Goal: Information Seeking & Learning: Learn about a topic

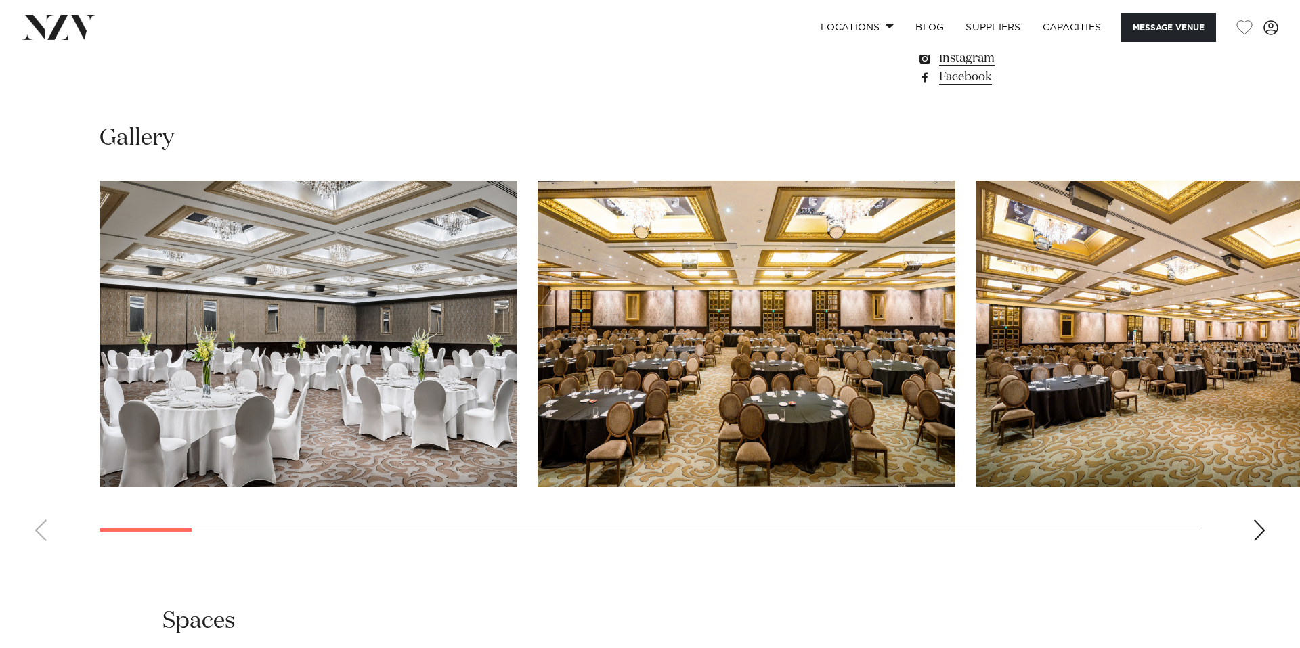
scroll to position [1304, 0]
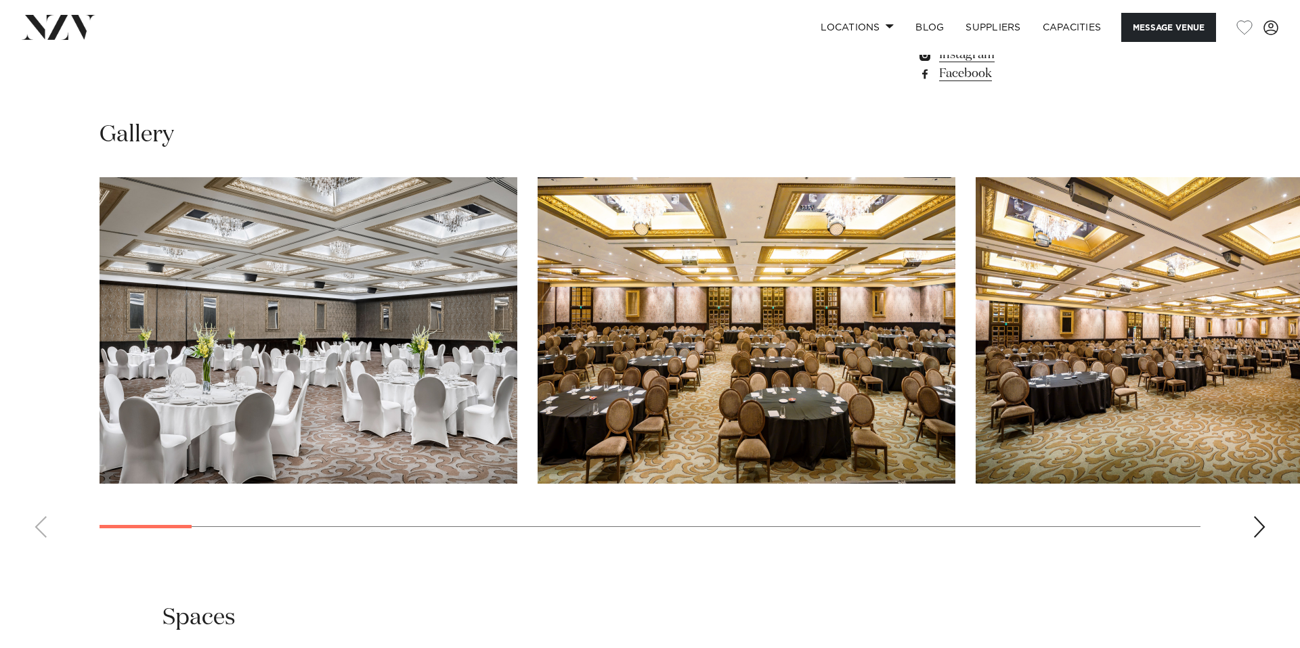
click at [1258, 516] on div "Next slide" at bounding box center [1259, 527] width 14 height 22
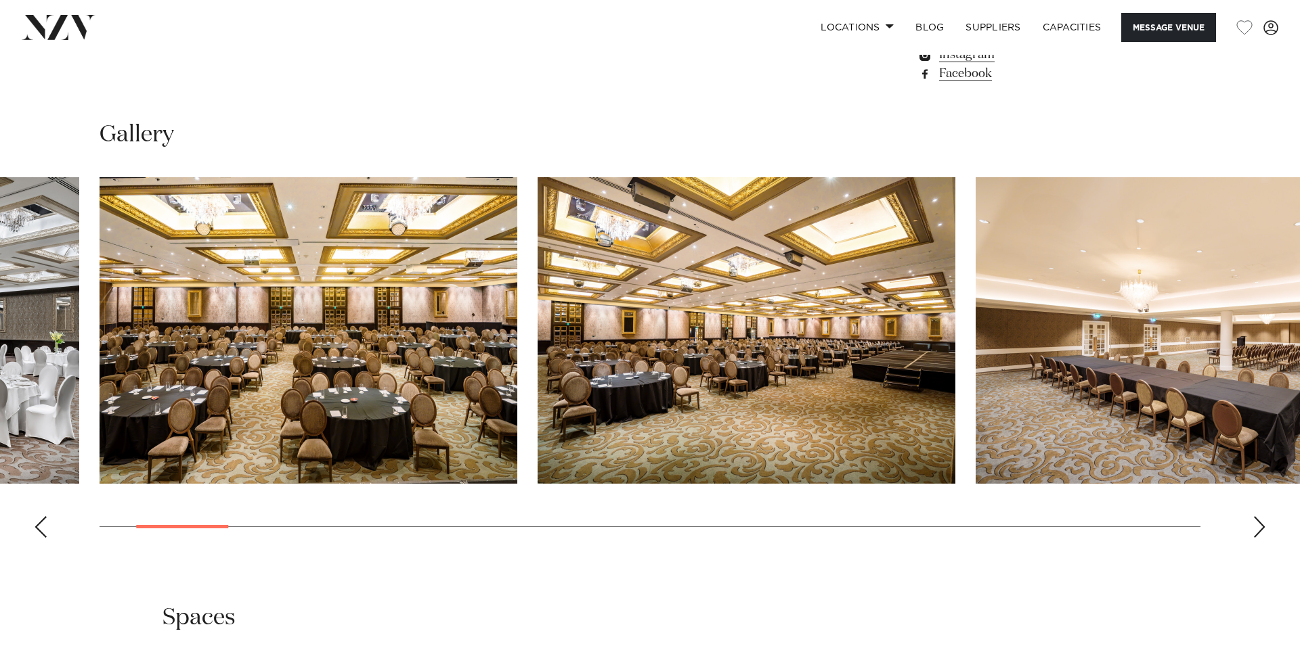
click at [1258, 516] on div "Next slide" at bounding box center [1259, 527] width 14 height 22
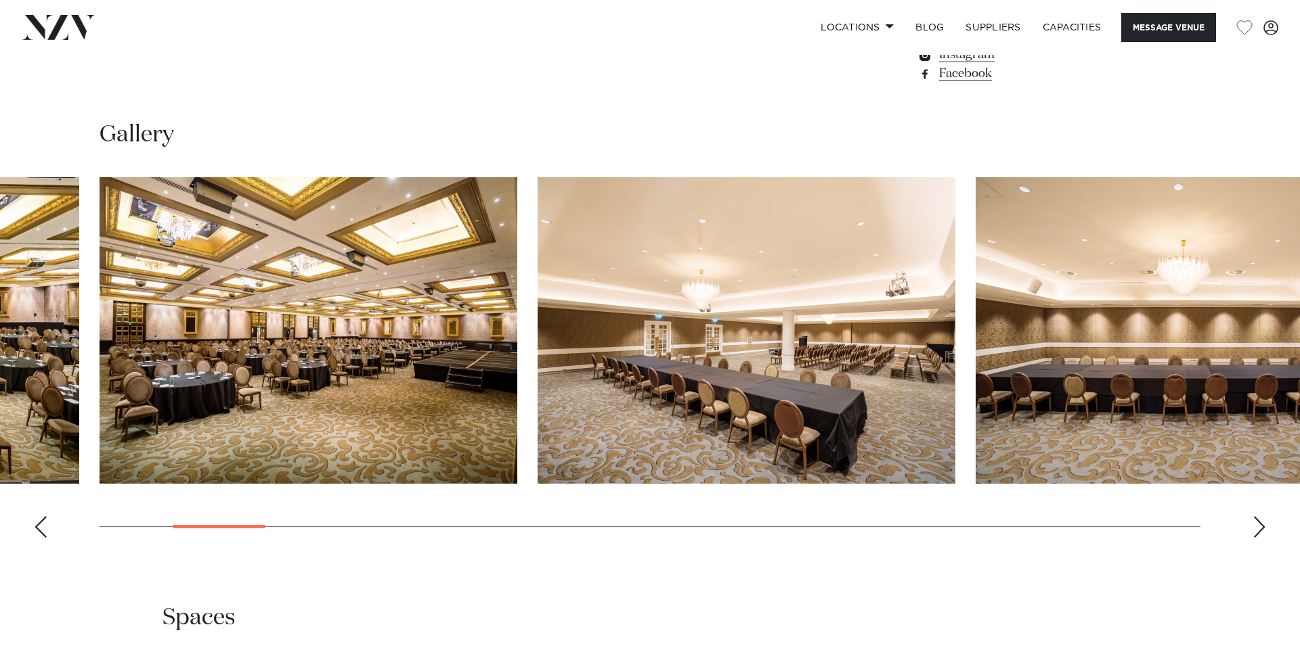
click at [1258, 516] on div "Next slide" at bounding box center [1259, 527] width 14 height 22
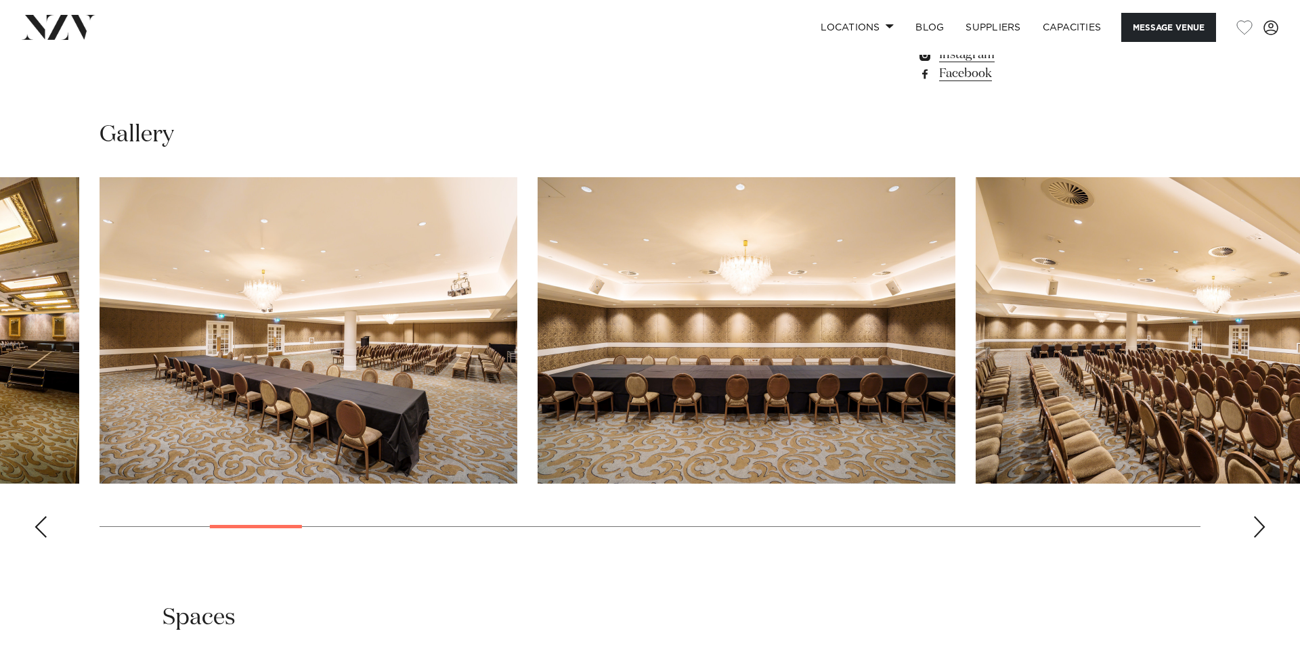
click at [1258, 516] on div "Next slide" at bounding box center [1259, 527] width 14 height 22
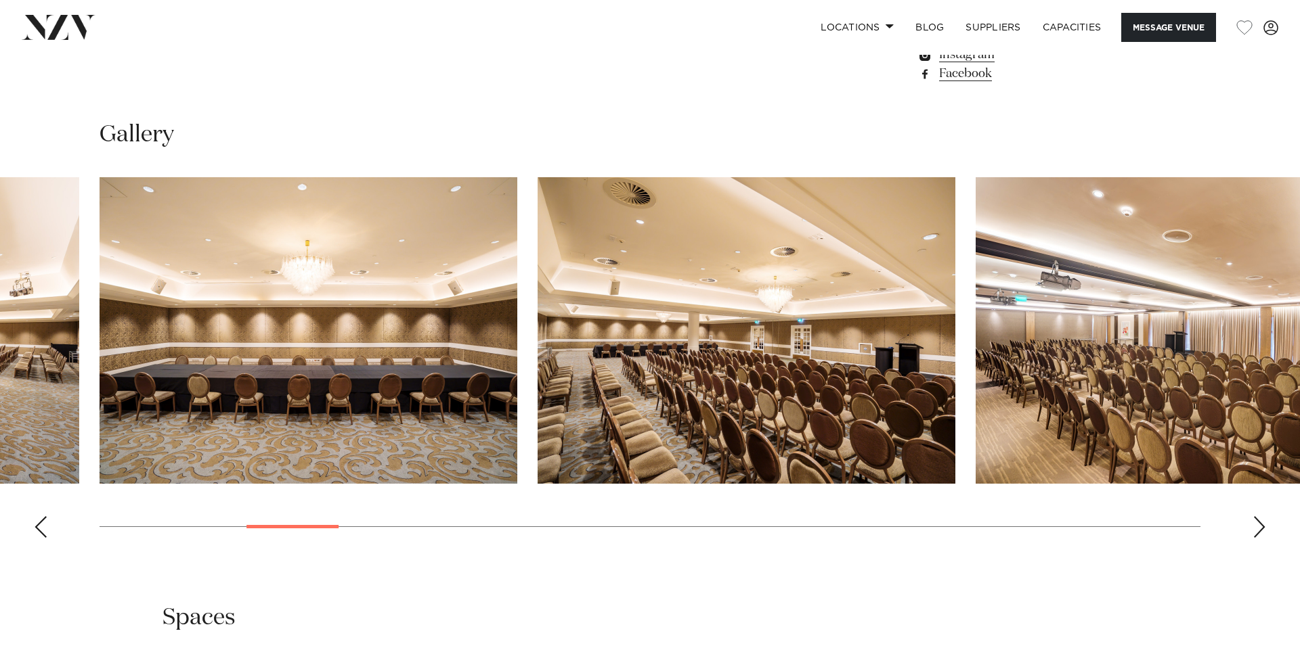
click at [1258, 516] on div "Next slide" at bounding box center [1259, 527] width 14 height 22
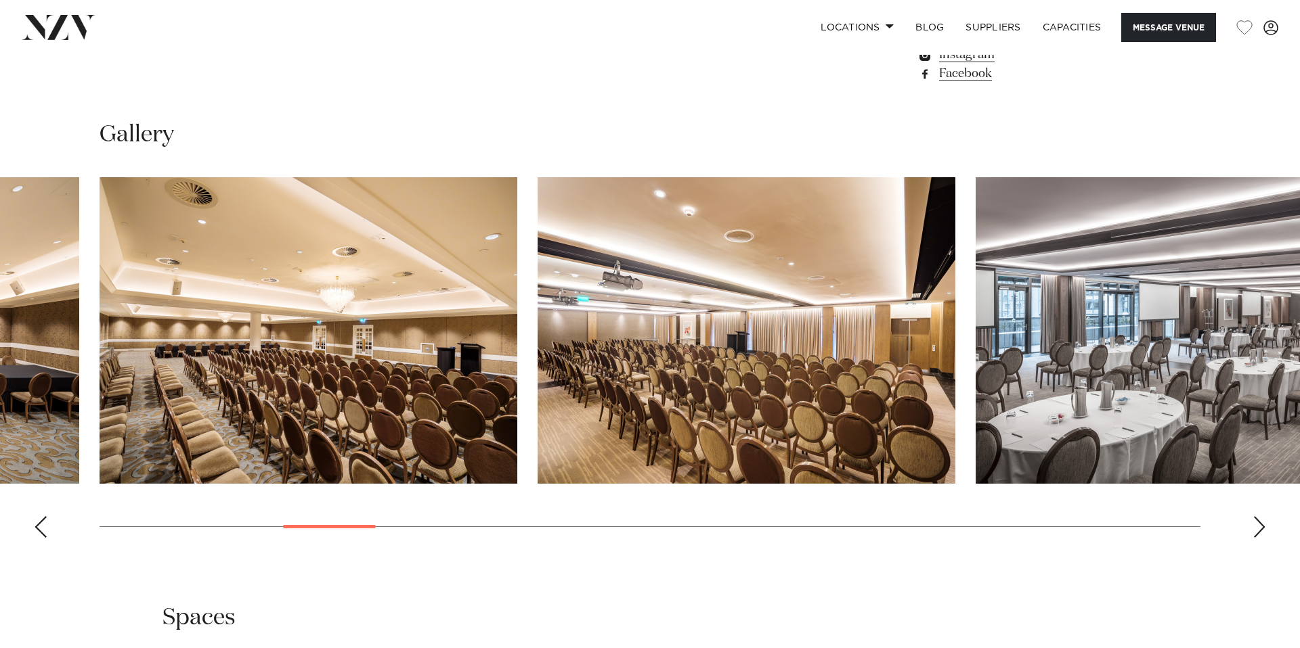
click at [1258, 516] on div "Next slide" at bounding box center [1259, 527] width 14 height 22
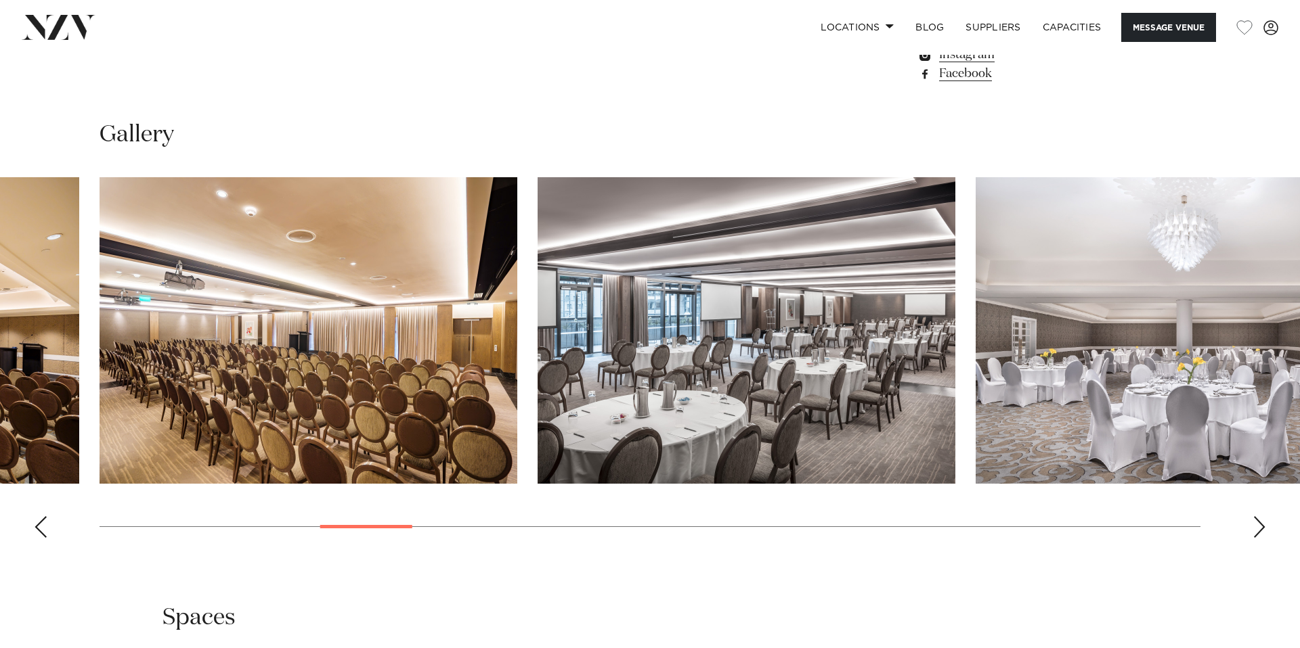
click at [1258, 516] on div "Next slide" at bounding box center [1259, 527] width 14 height 22
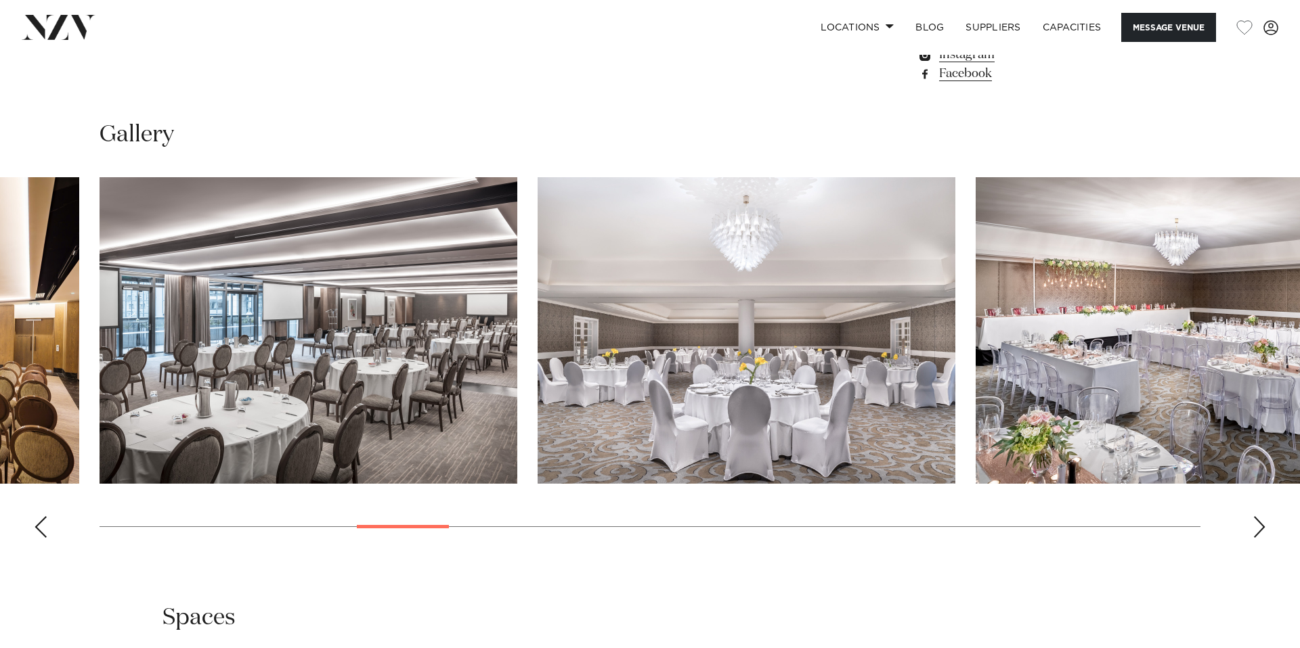
click at [1258, 516] on div "Next slide" at bounding box center [1259, 527] width 14 height 22
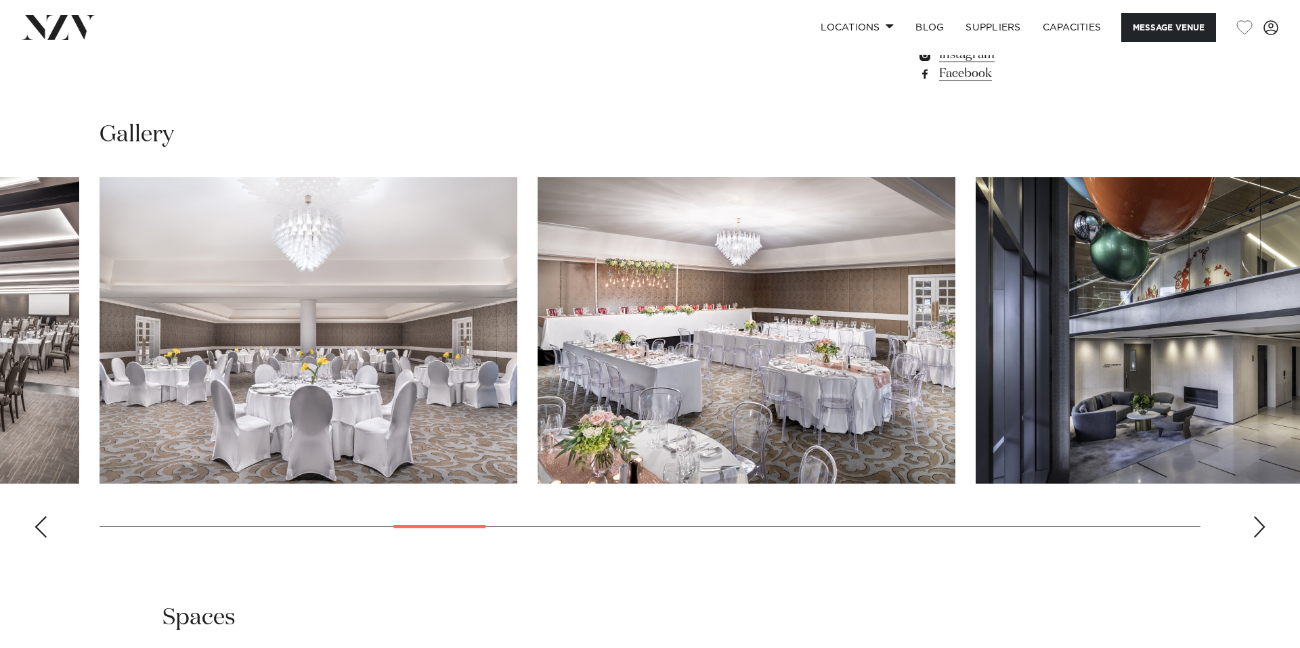
click at [1258, 516] on div "Next slide" at bounding box center [1259, 527] width 14 height 22
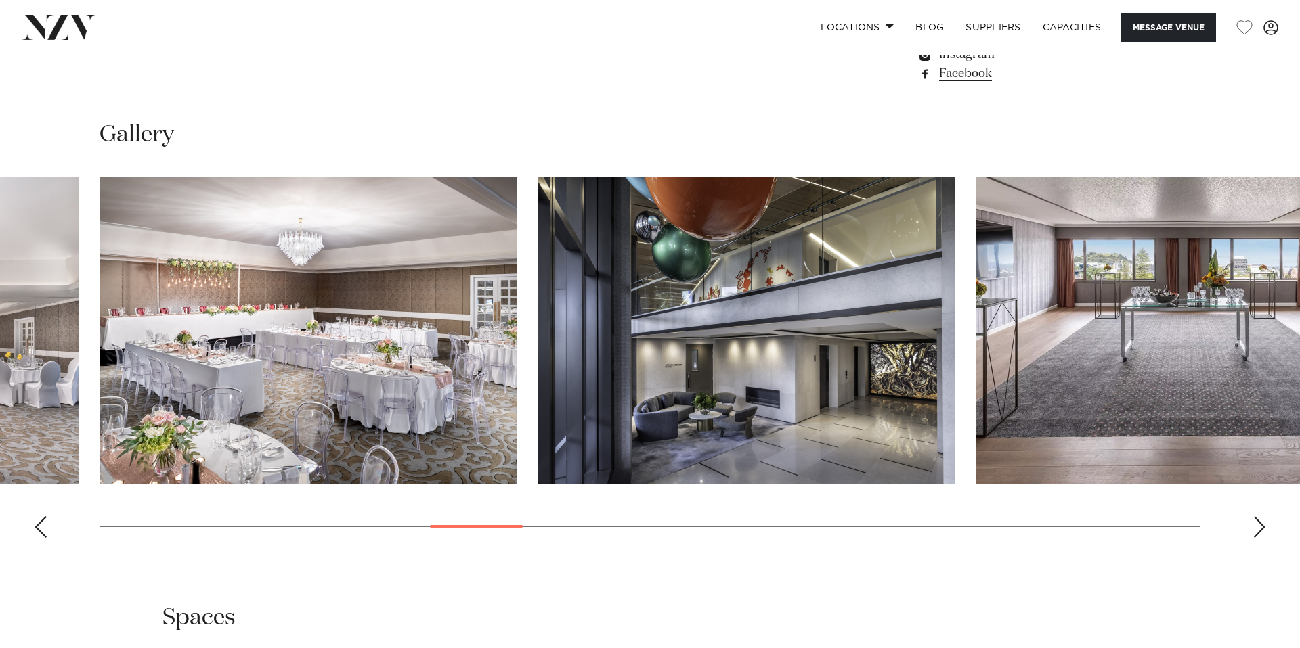
click at [1258, 516] on div "Next slide" at bounding box center [1259, 527] width 14 height 22
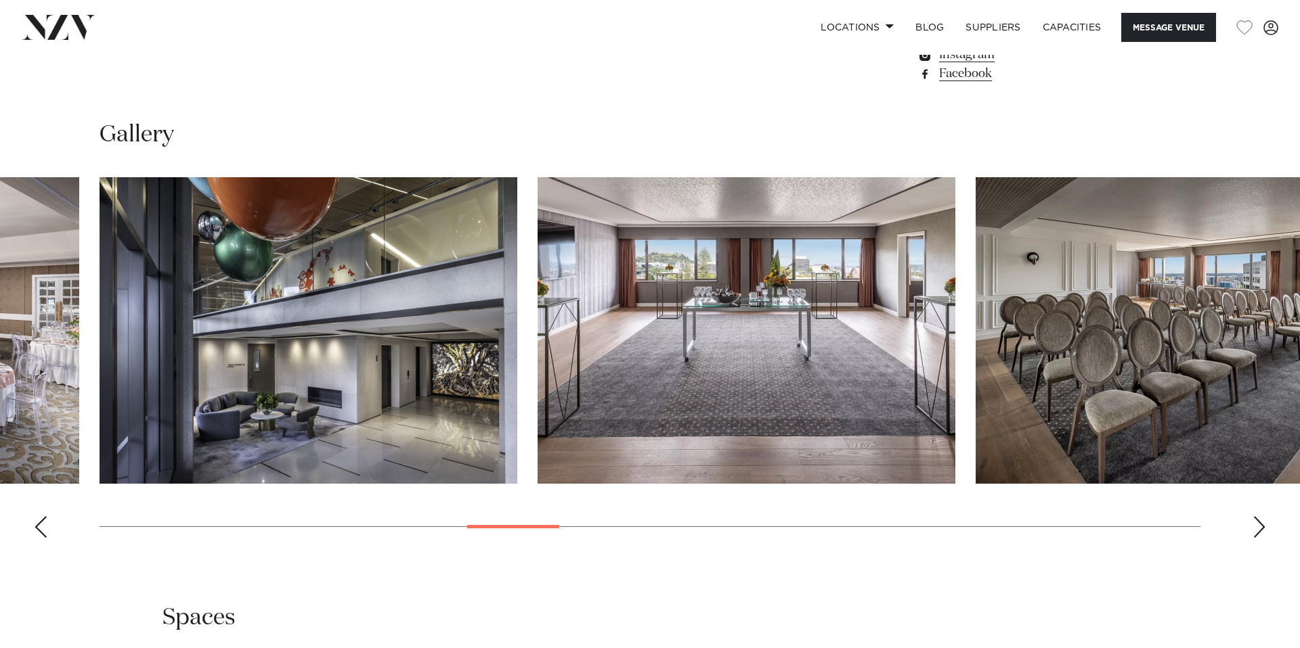
click at [1258, 516] on div "Next slide" at bounding box center [1259, 527] width 14 height 22
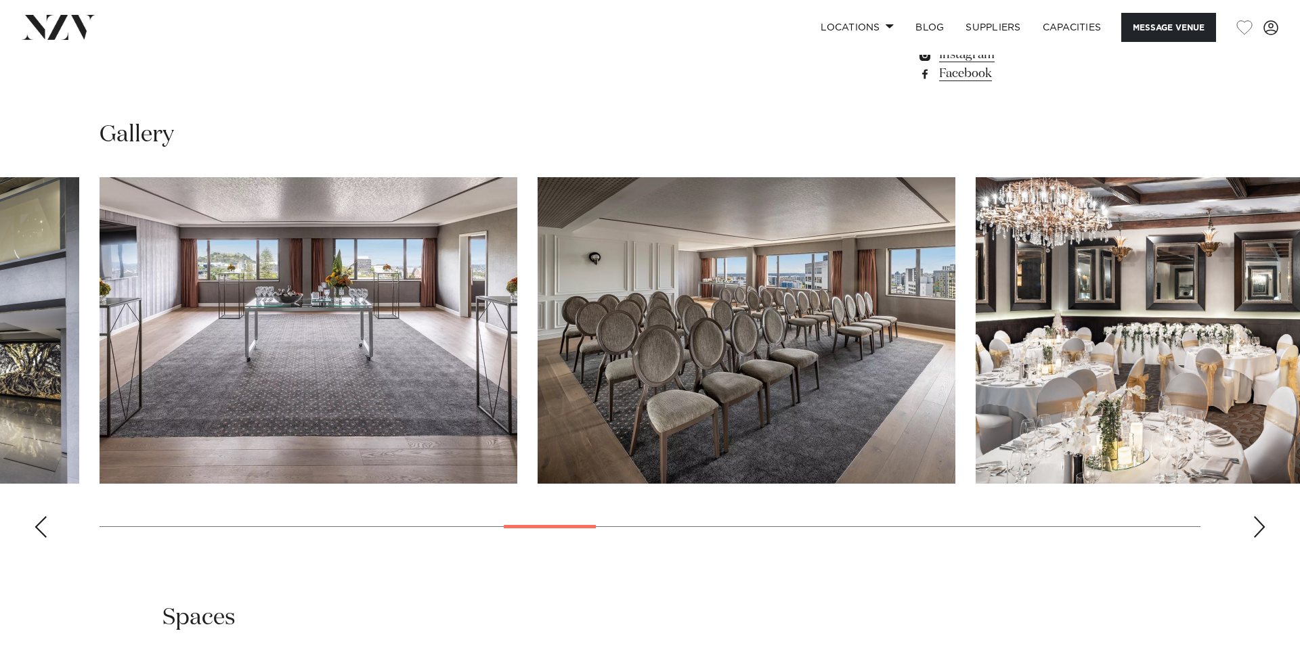
click at [1258, 516] on div "Next slide" at bounding box center [1259, 527] width 14 height 22
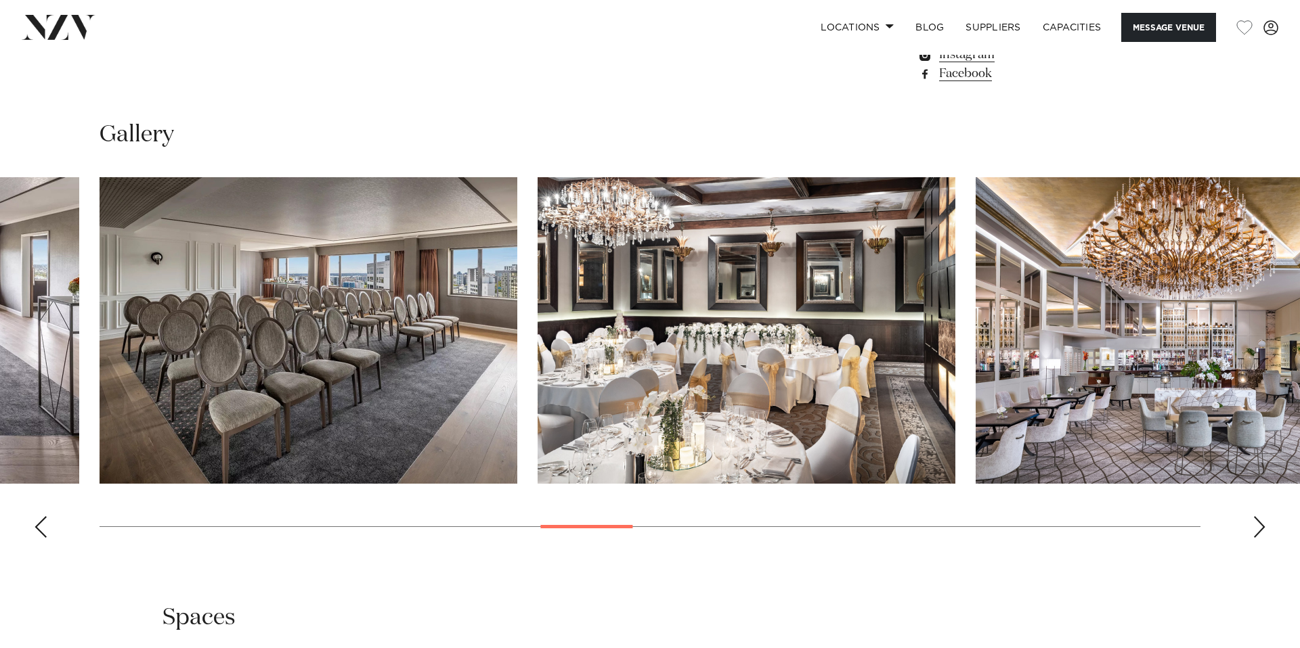
click at [1258, 516] on div "Next slide" at bounding box center [1259, 527] width 14 height 22
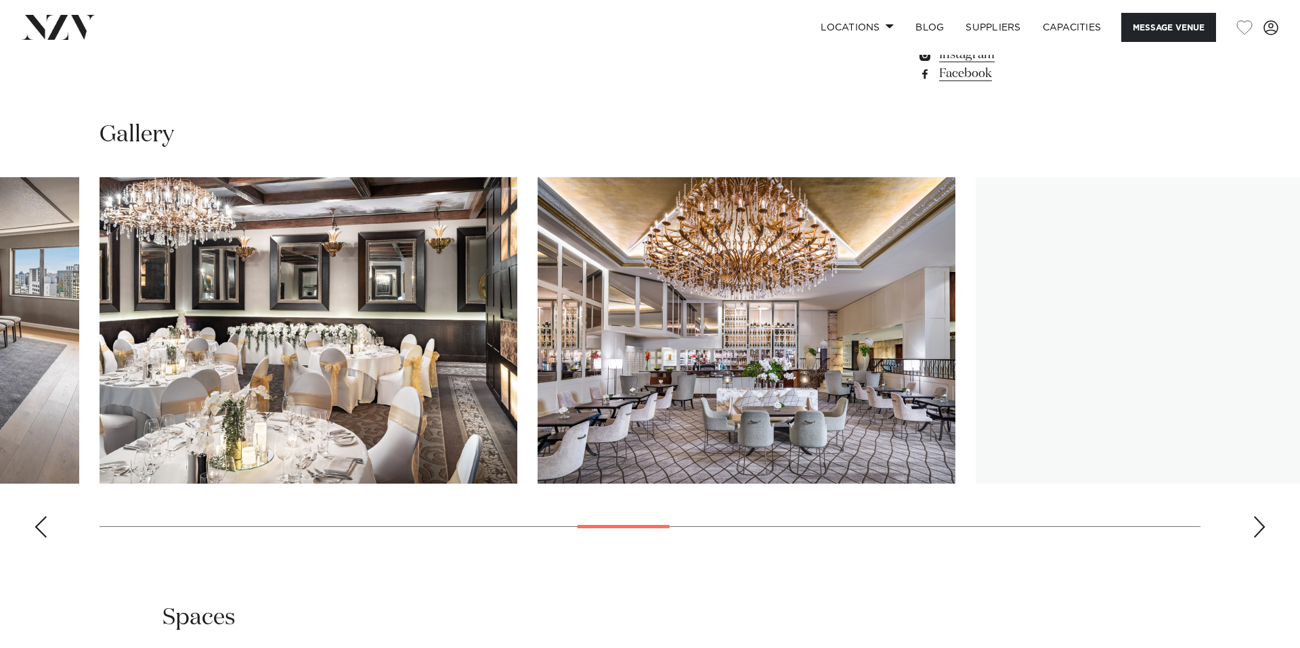
click at [1258, 516] on div "Next slide" at bounding box center [1259, 527] width 14 height 22
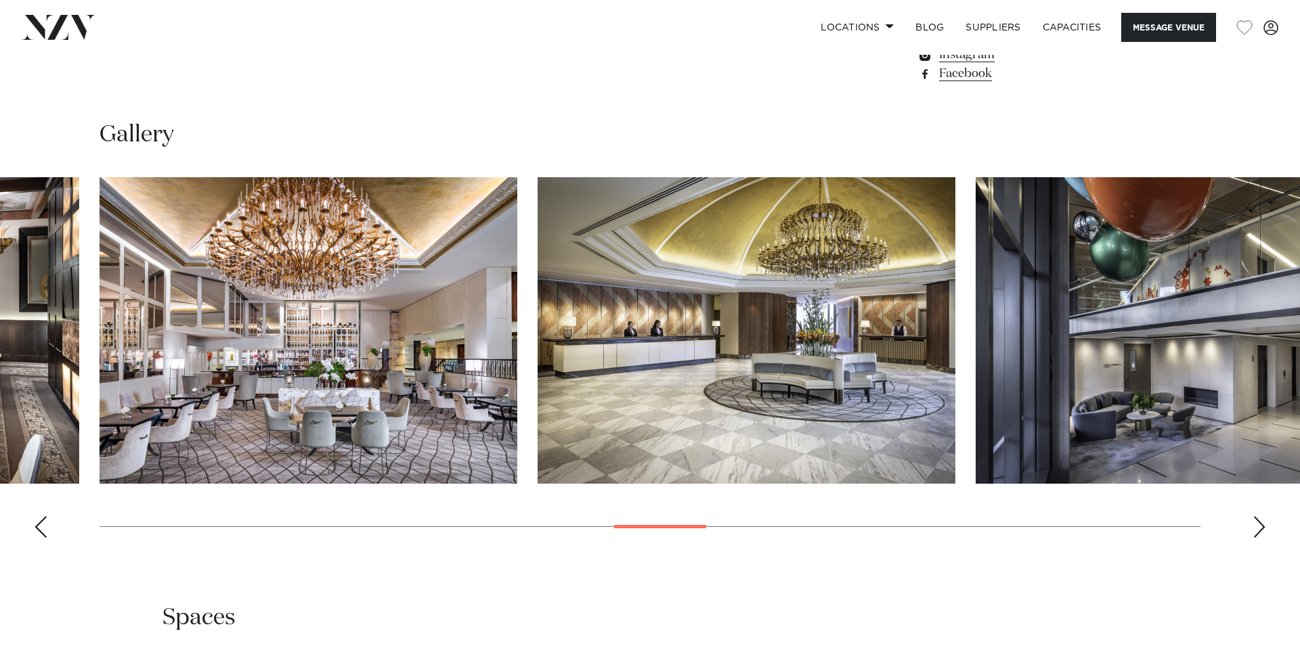
click at [1258, 516] on div "Next slide" at bounding box center [1259, 527] width 14 height 22
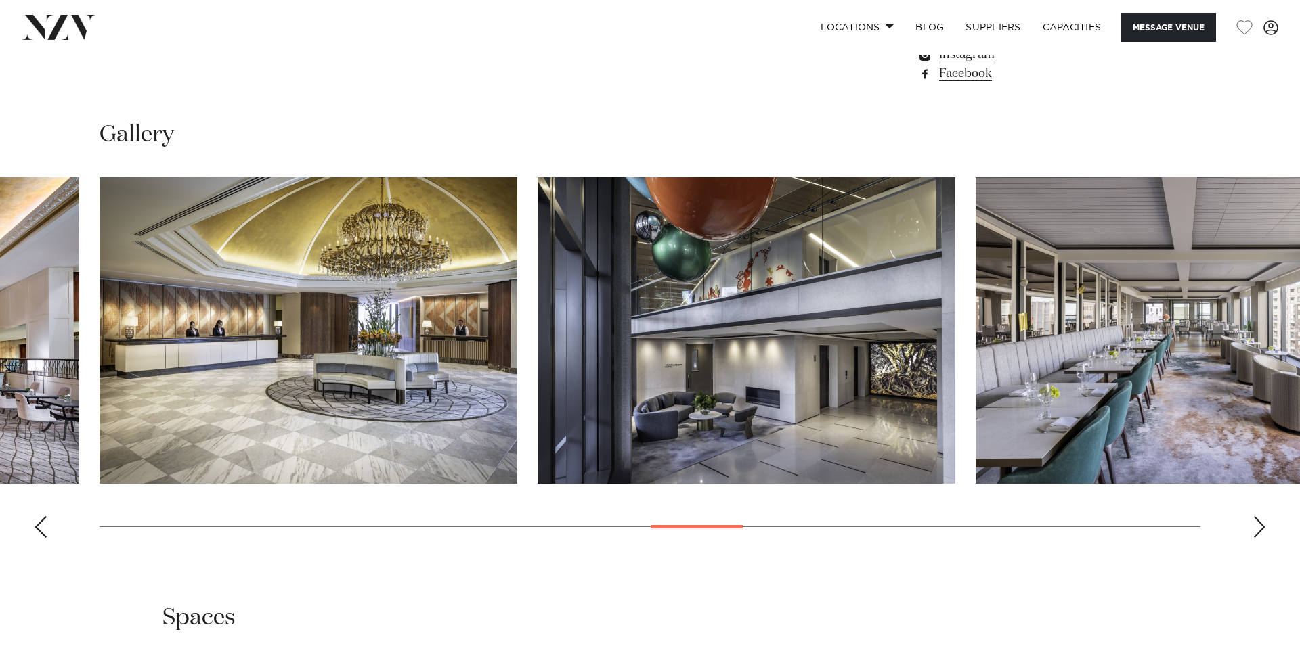
click at [1258, 516] on div "Next slide" at bounding box center [1259, 527] width 14 height 22
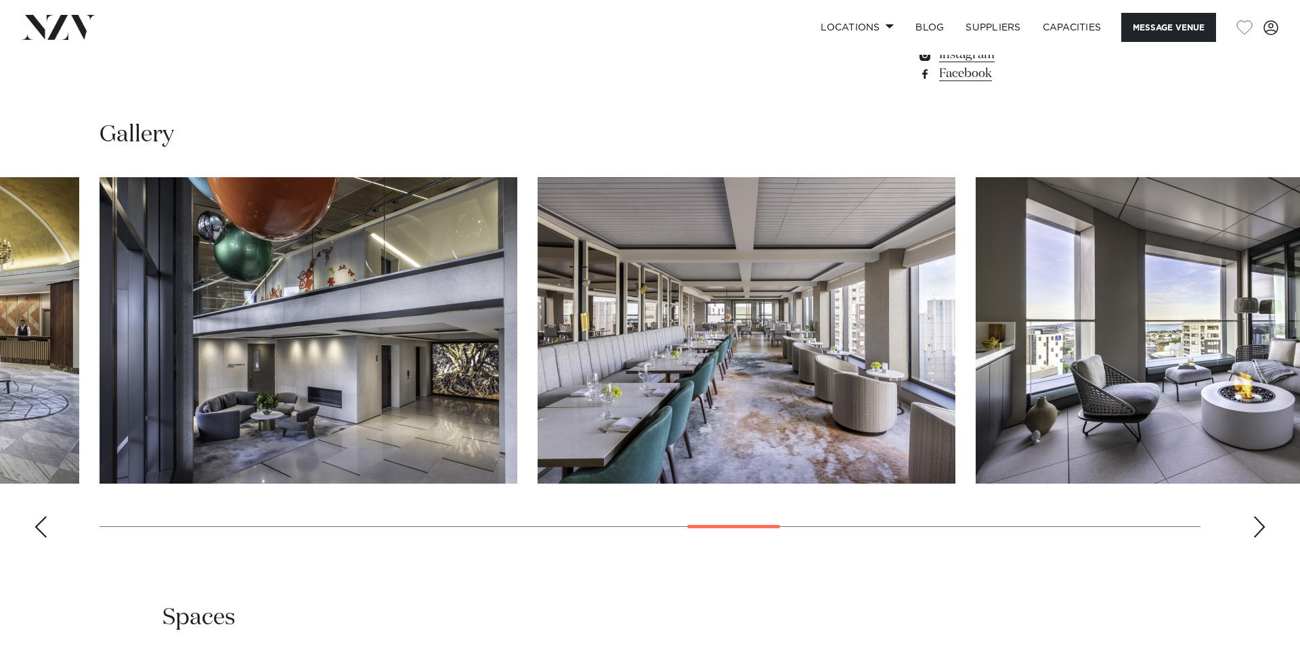
click at [1258, 516] on div "Next slide" at bounding box center [1259, 527] width 14 height 22
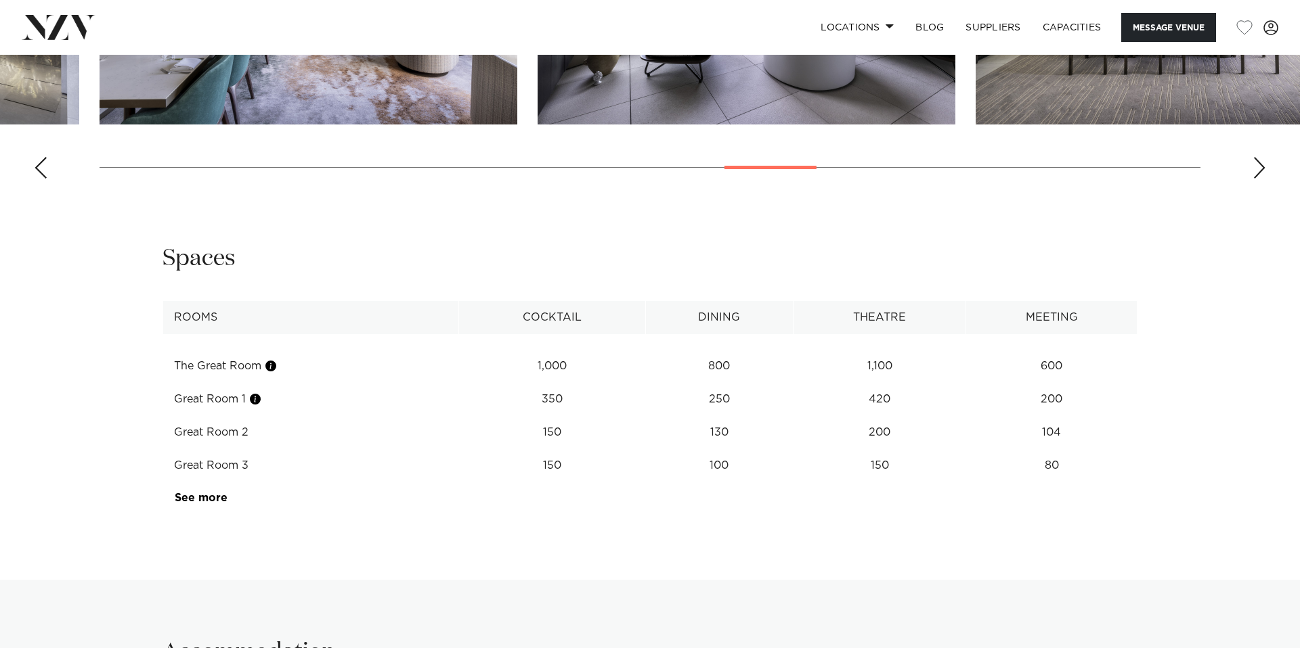
scroll to position [1744, 0]
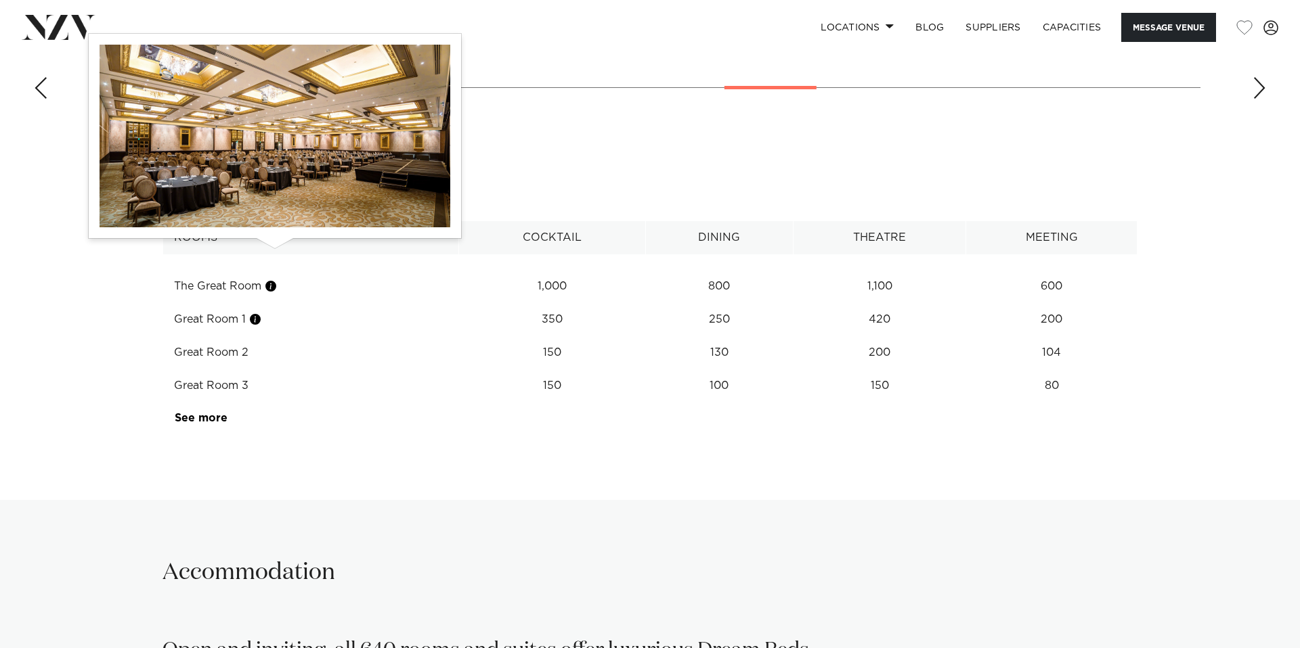
click at [271, 280] on button "button" at bounding box center [271, 287] width 14 height 14
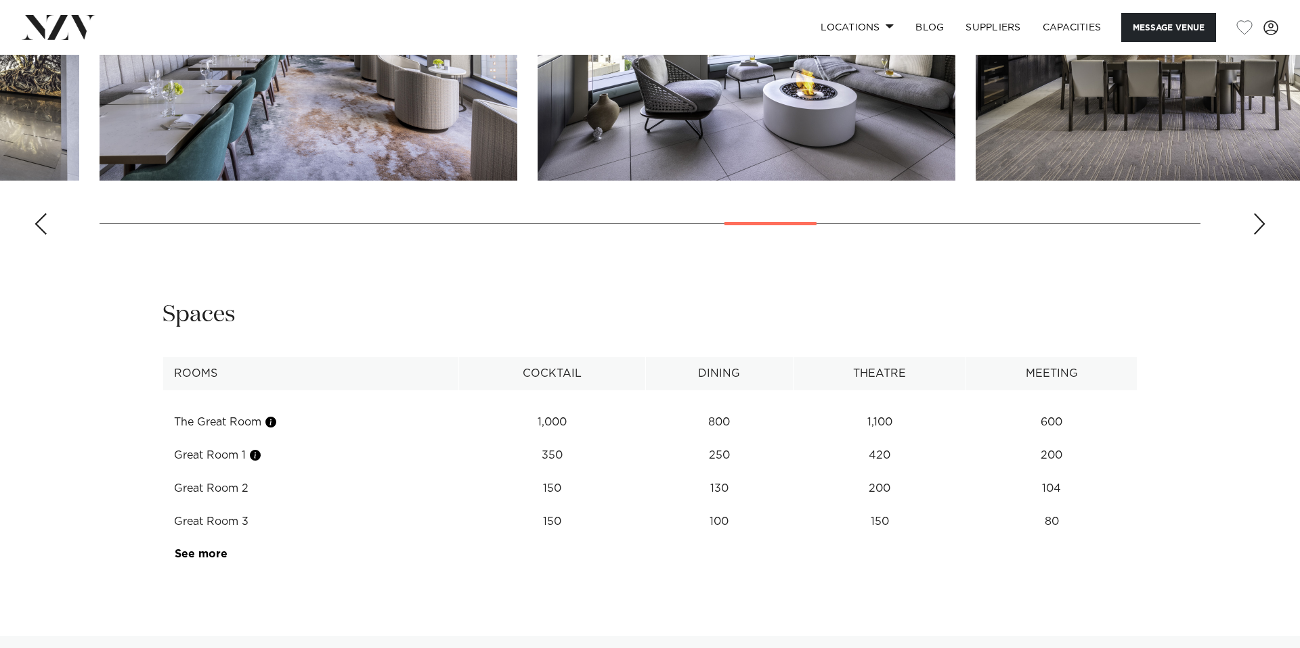
scroll to position [1500, 0]
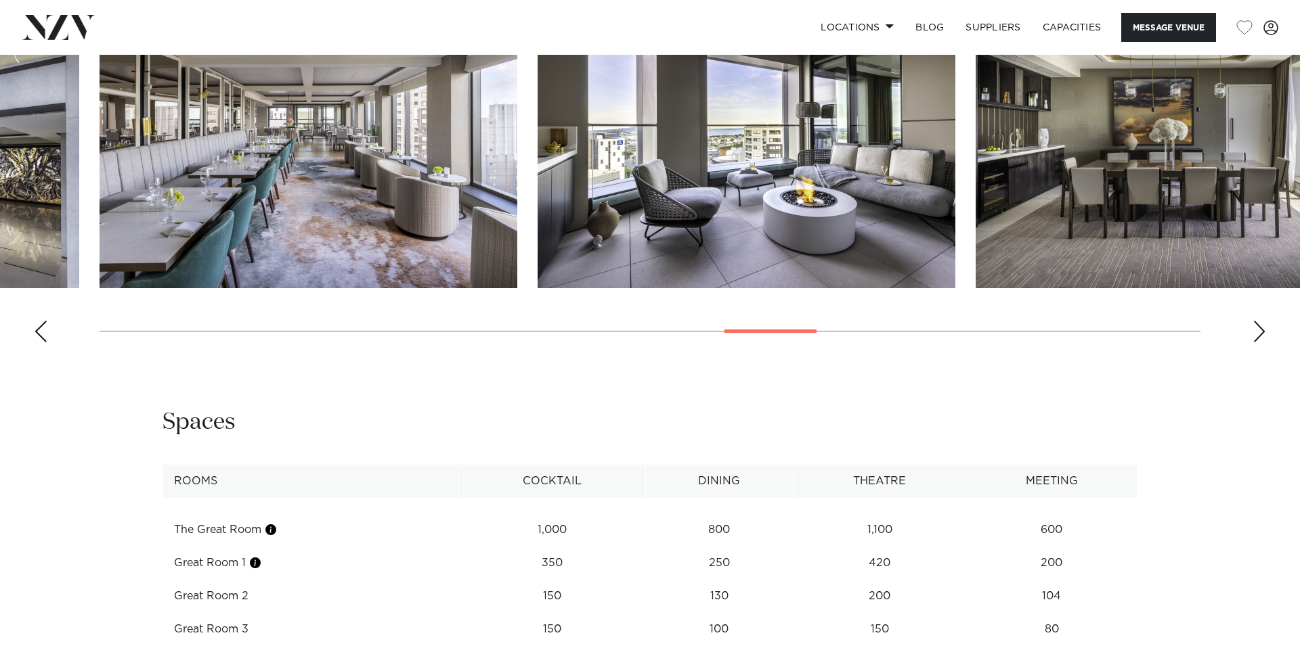
click at [1247, 296] on swiper-container at bounding box center [650, 168] width 1300 height 372
click at [1261, 321] on div "Next slide" at bounding box center [1259, 332] width 14 height 22
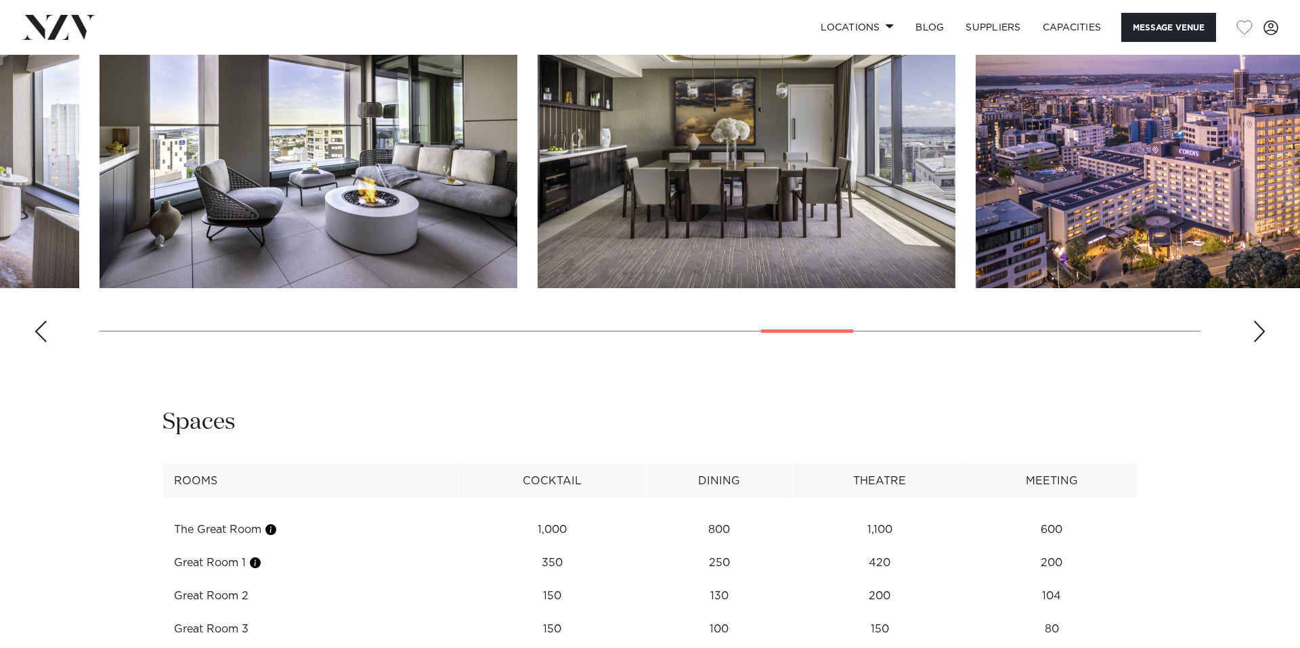
click at [1261, 321] on div "Next slide" at bounding box center [1259, 332] width 14 height 22
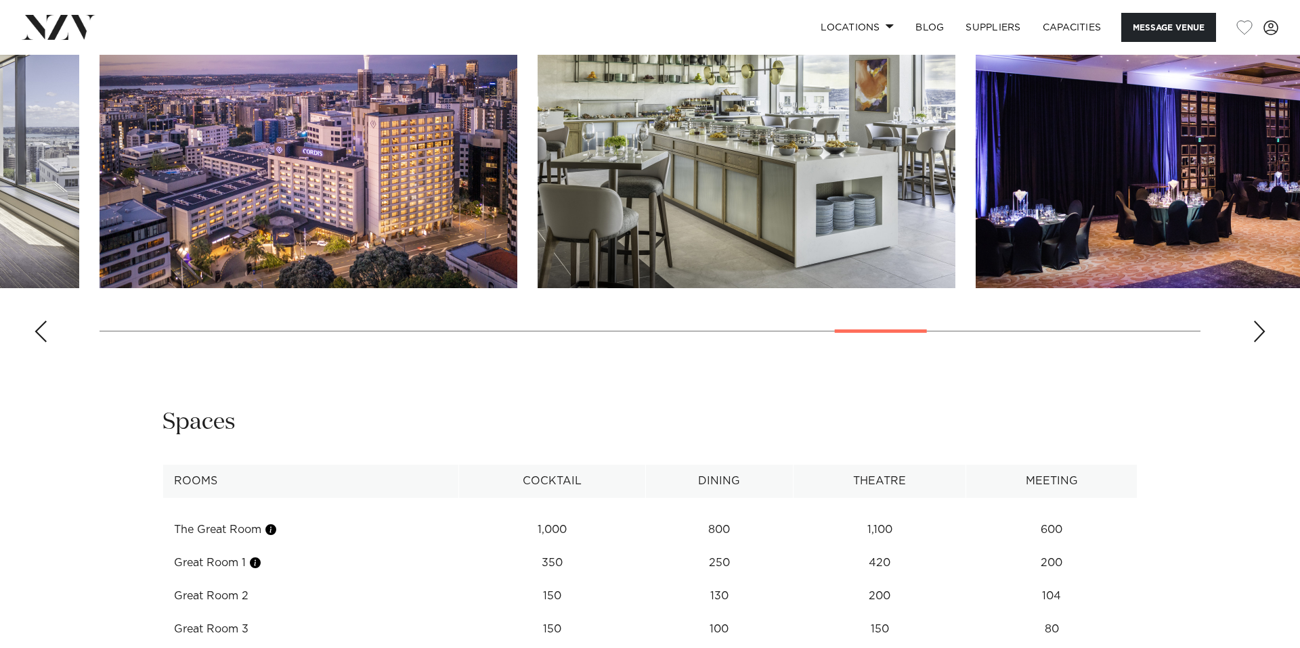
click at [1261, 321] on div "Next slide" at bounding box center [1259, 332] width 14 height 22
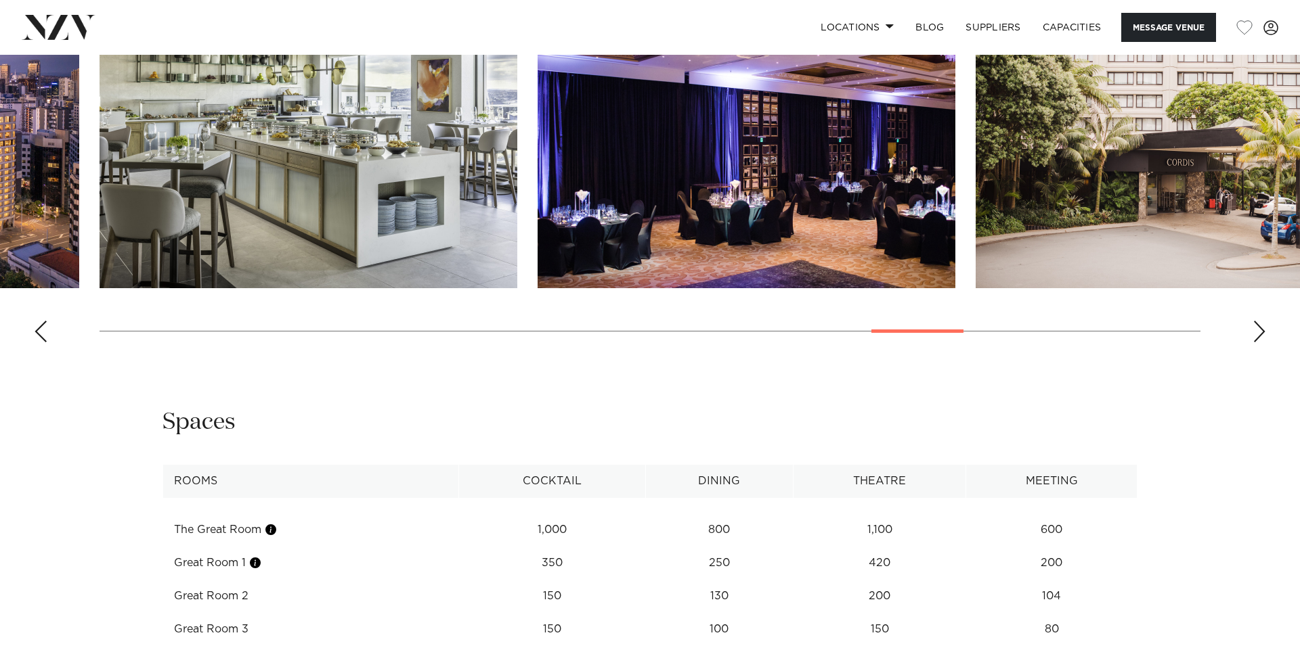
click at [1261, 321] on div "Next slide" at bounding box center [1259, 332] width 14 height 22
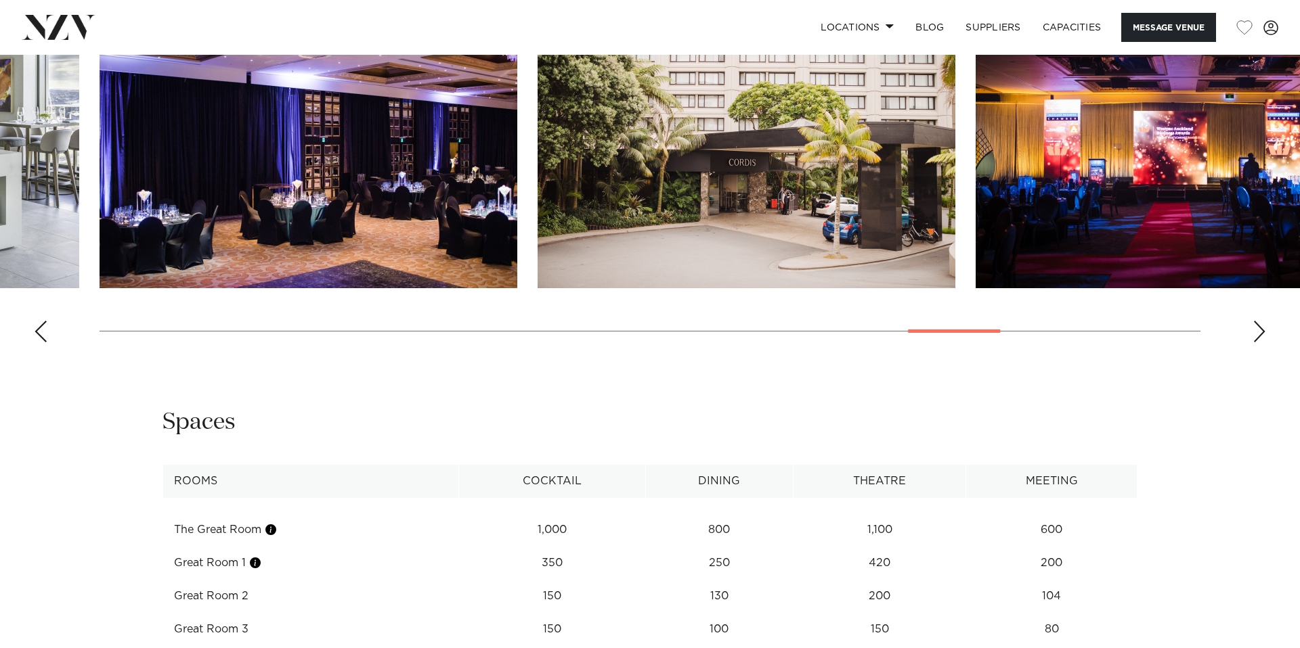
click at [1261, 321] on div "Next slide" at bounding box center [1259, 332] width 14 height 22
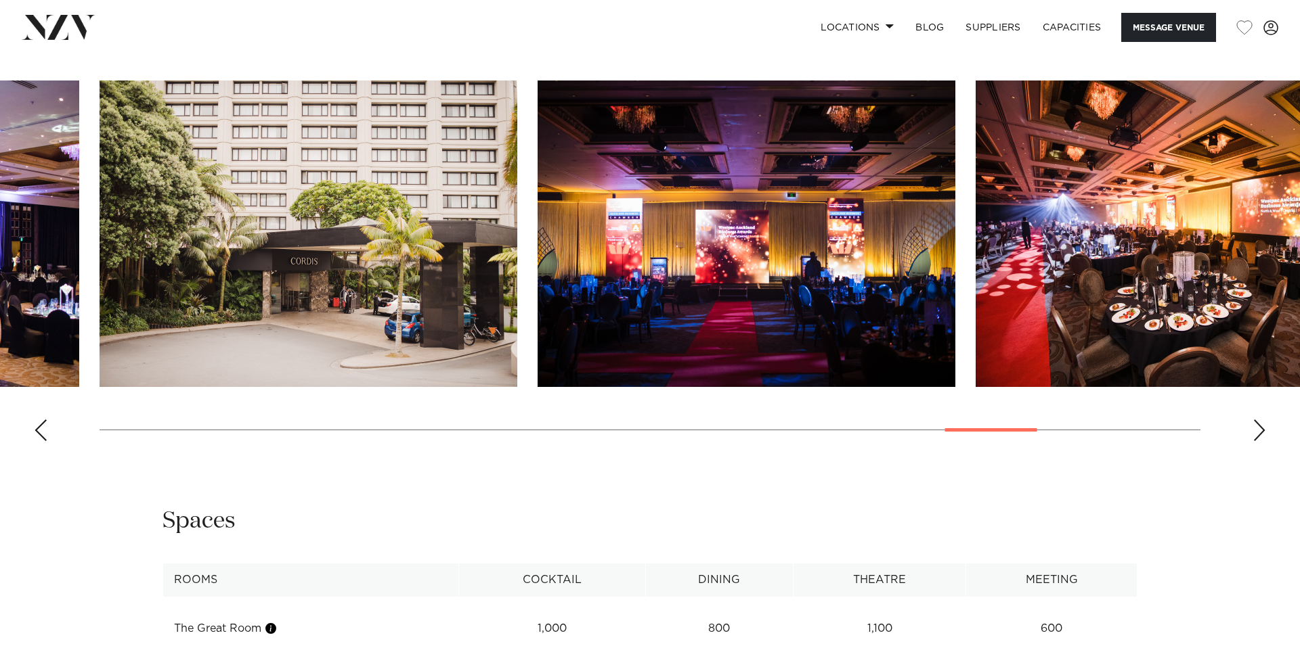
scroll to position [1344, 0]
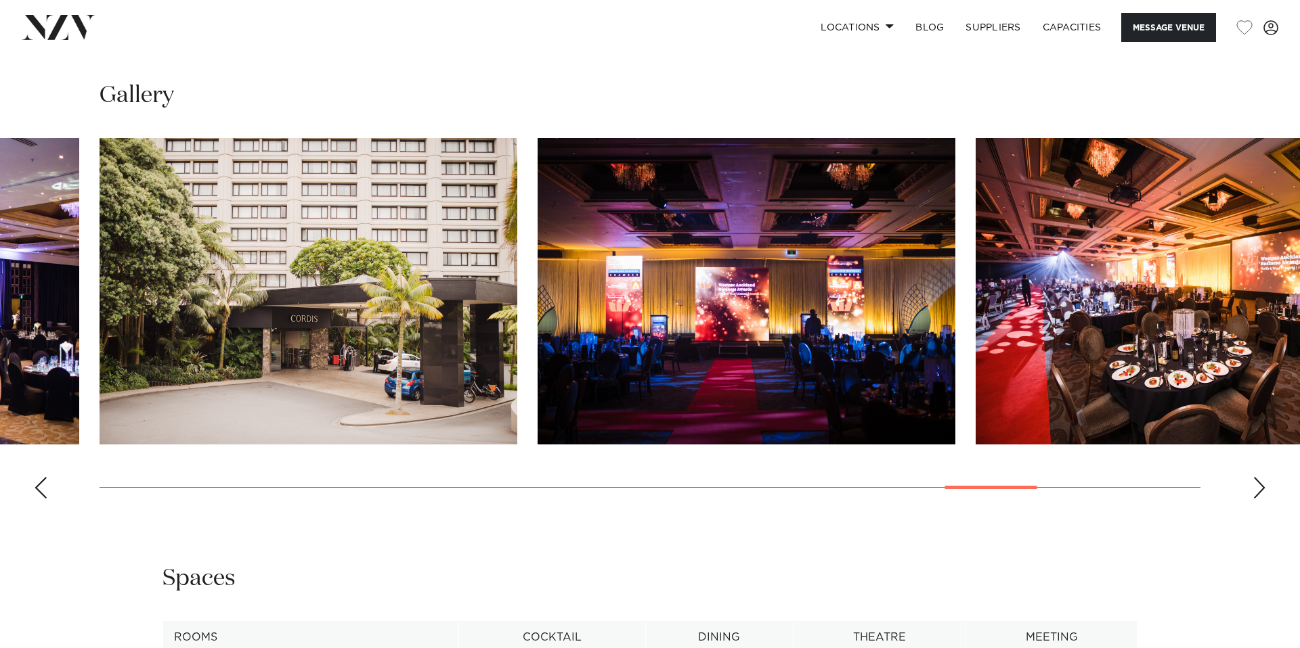
click at [36, 477] on div "Previous slide" at bounding box center [41, 488] width 14 height 22
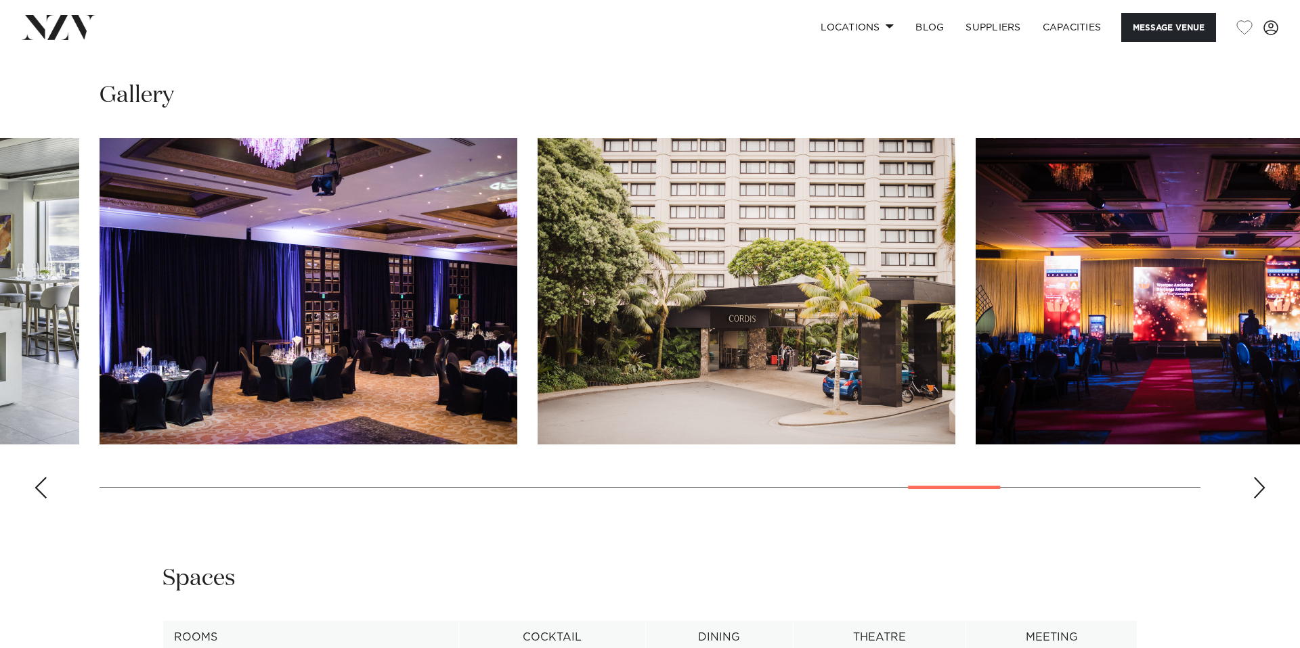
click at [1260, 477] on div "Next slide" at bounding box center [1259, 488] width 14 height 22
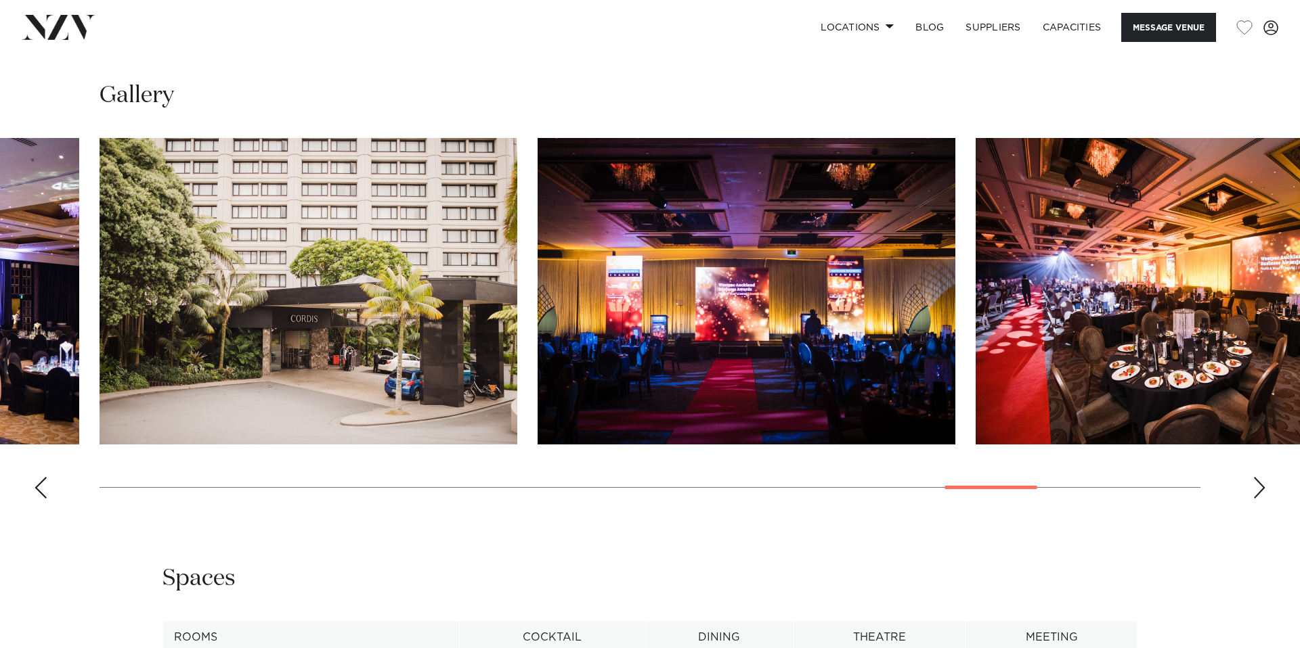
click at [1260, 477] on div "Next slide" at bounding box center [1259, 488] width 14 height 22
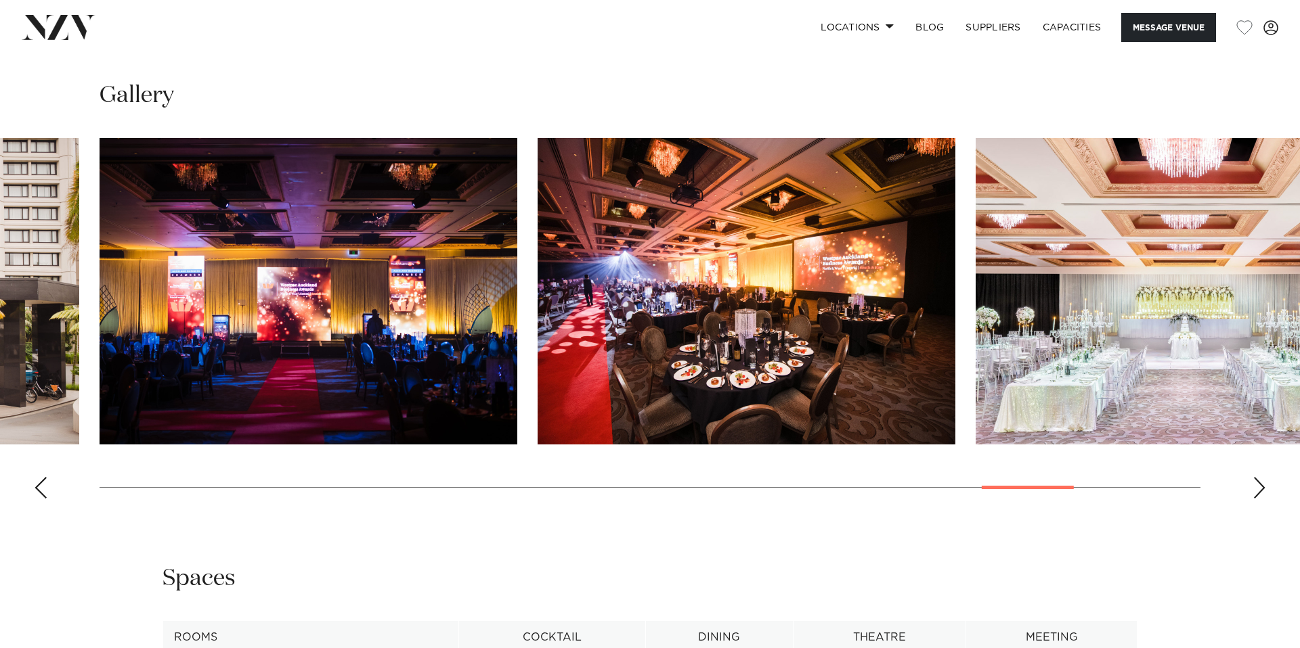
click at [1252, 449] on swiper-container at bounding box center [650, 324] width 1300 height 372
click at [1257, 477] on div "Next slide" at bounding box center [1259, 488] width 14 height 22
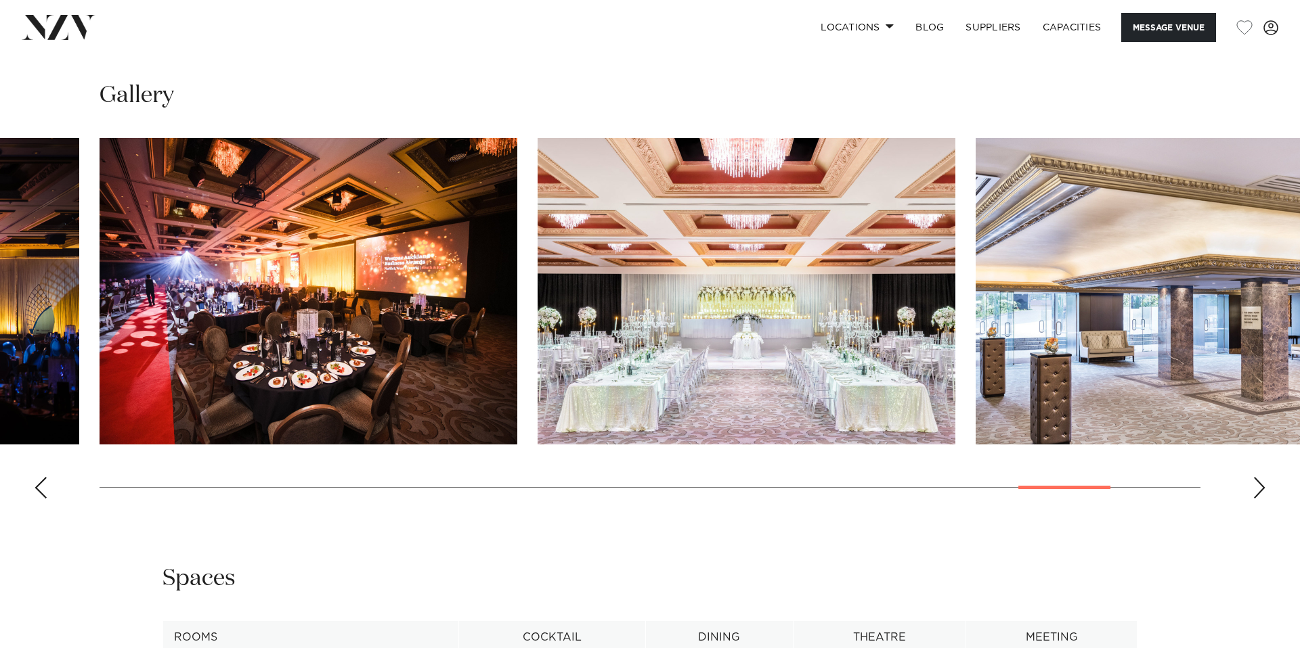
click at [1257, 477] on div "Next slide" at bounding box center [1259, 488] width 14 height 22
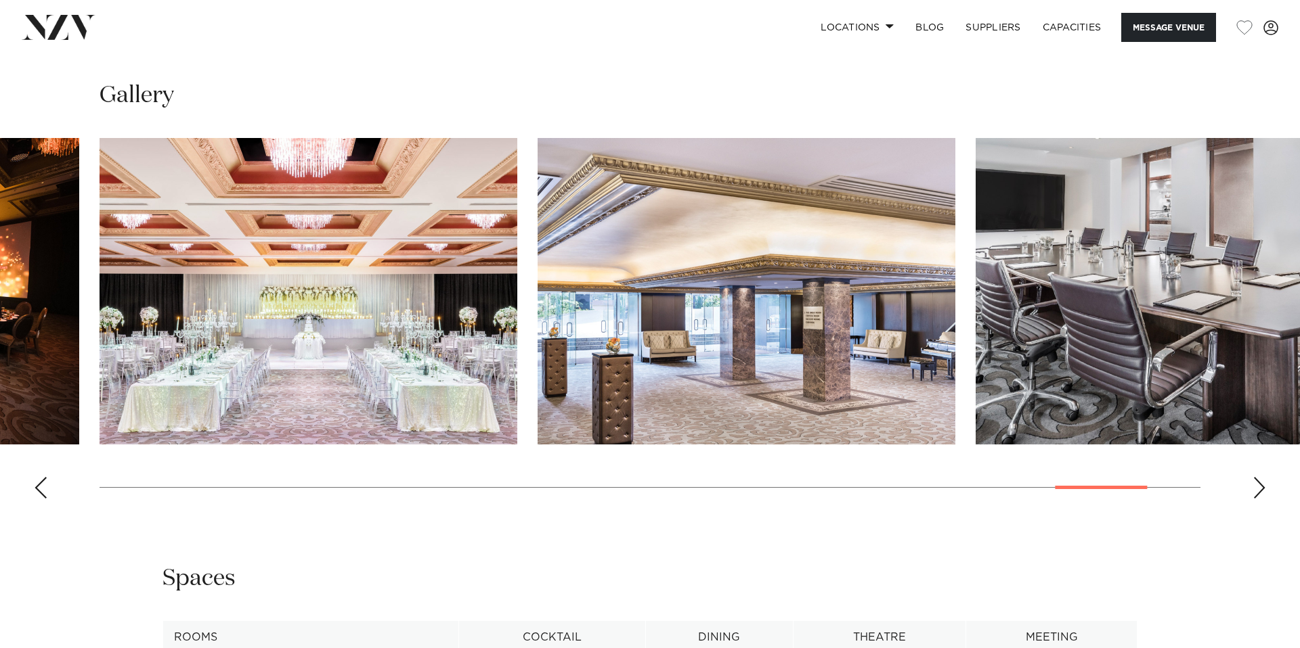
click at [1260, 477] on div "Next slide" at bounding box center [1259, 488] width 14 height 22
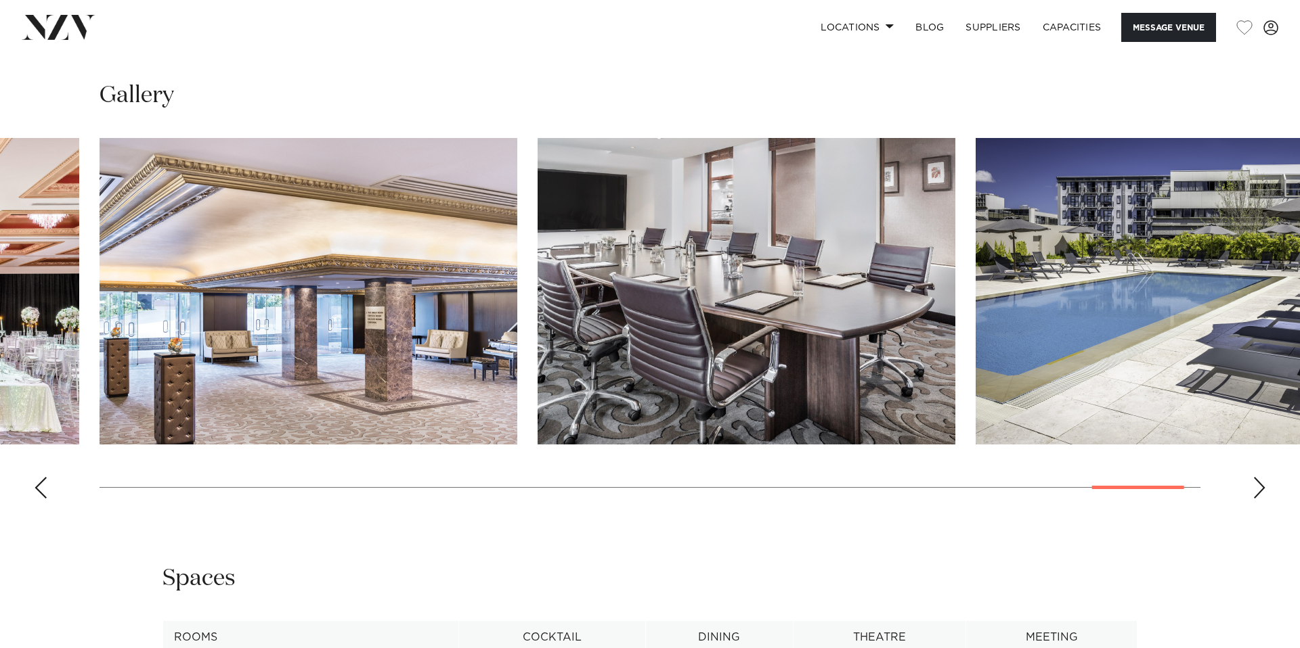
click at [1260, 477] on div "Next slide" at bounding box center [1259, 488] width 14 height 22
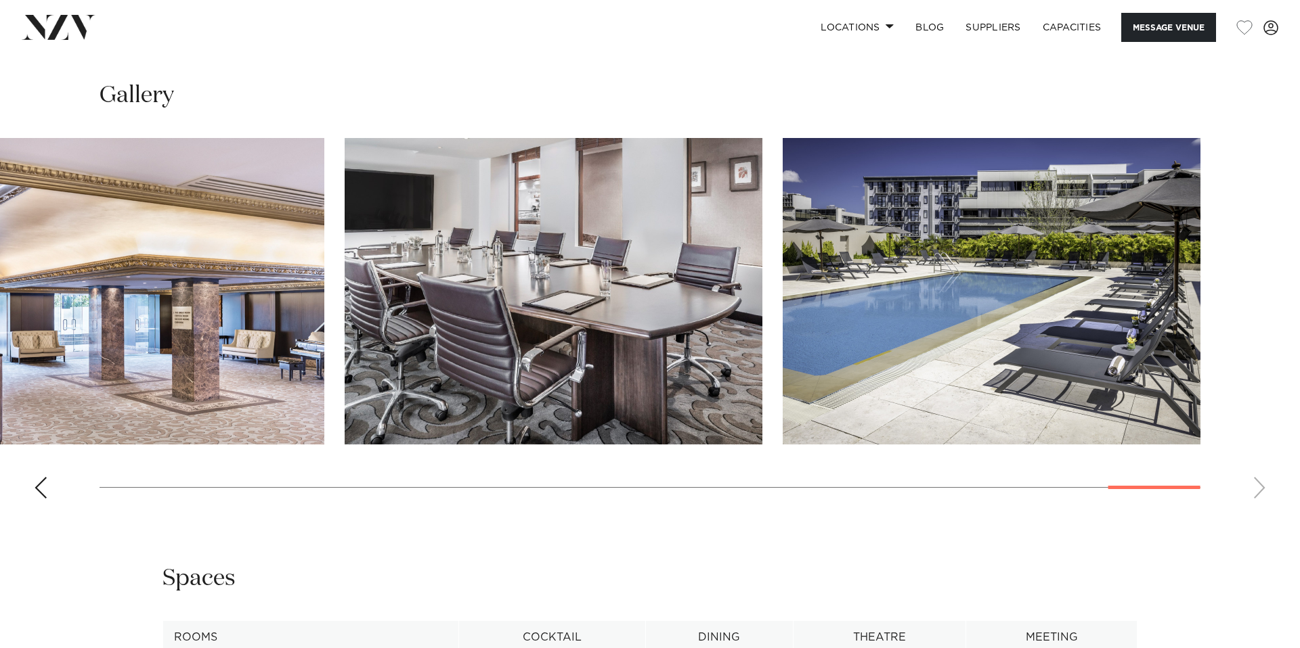
click at [1260, 451] on swiper-container at bounding box center [650, 324] width 1300 height 372
click at [37, 477] on div "Previous slide" at bounding box center [41, 488] width 14 height 22
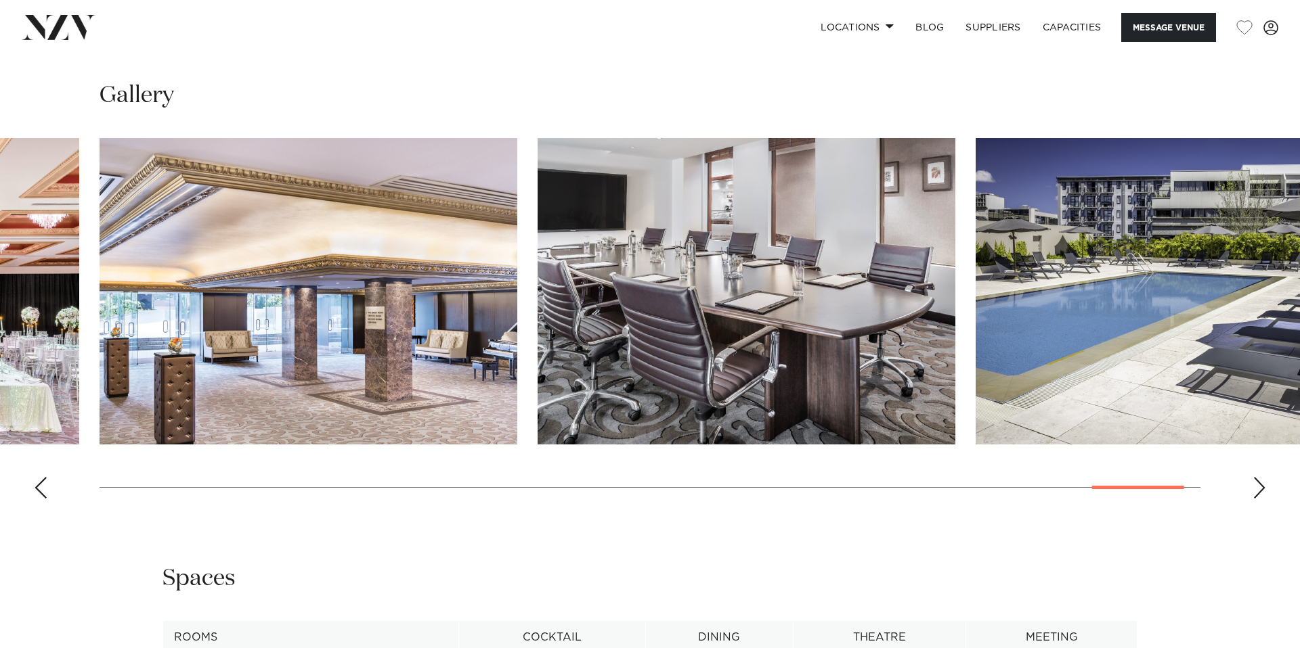
click at [307, 328] on img "28 / 30" at bounding box center [309, 291] width 418 height 307
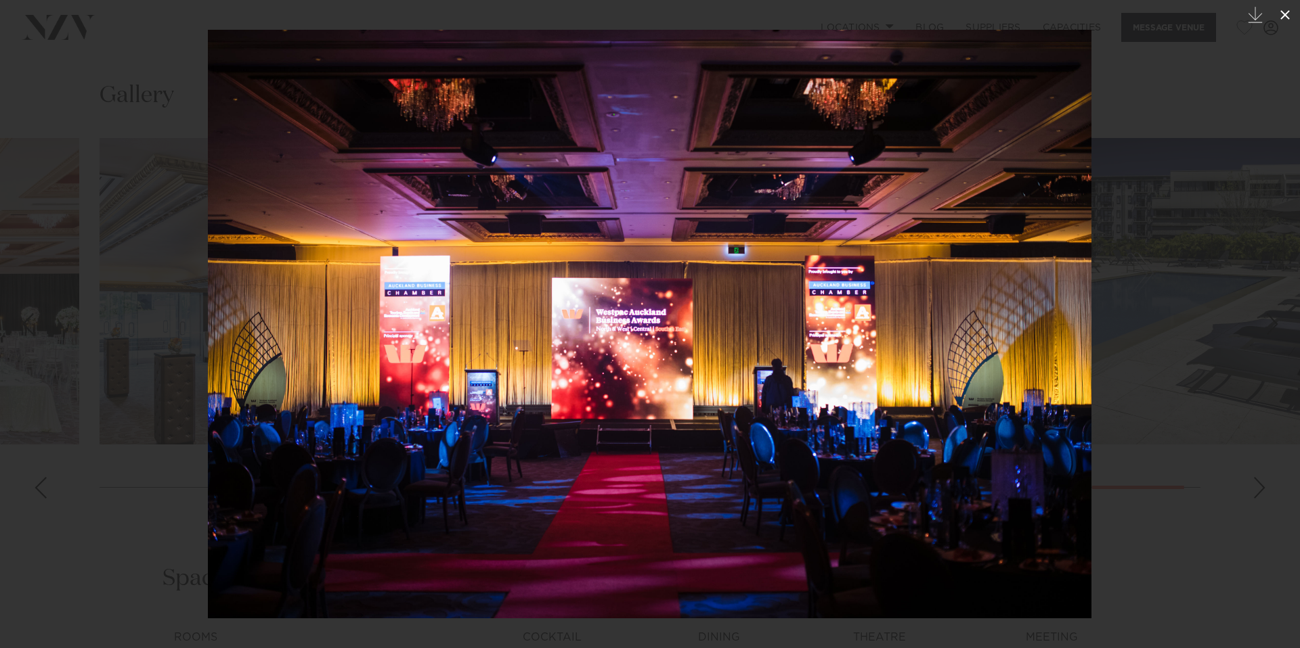
click at [1286, 14] on icon at bounding box center [1285, 15] width 16 height 16
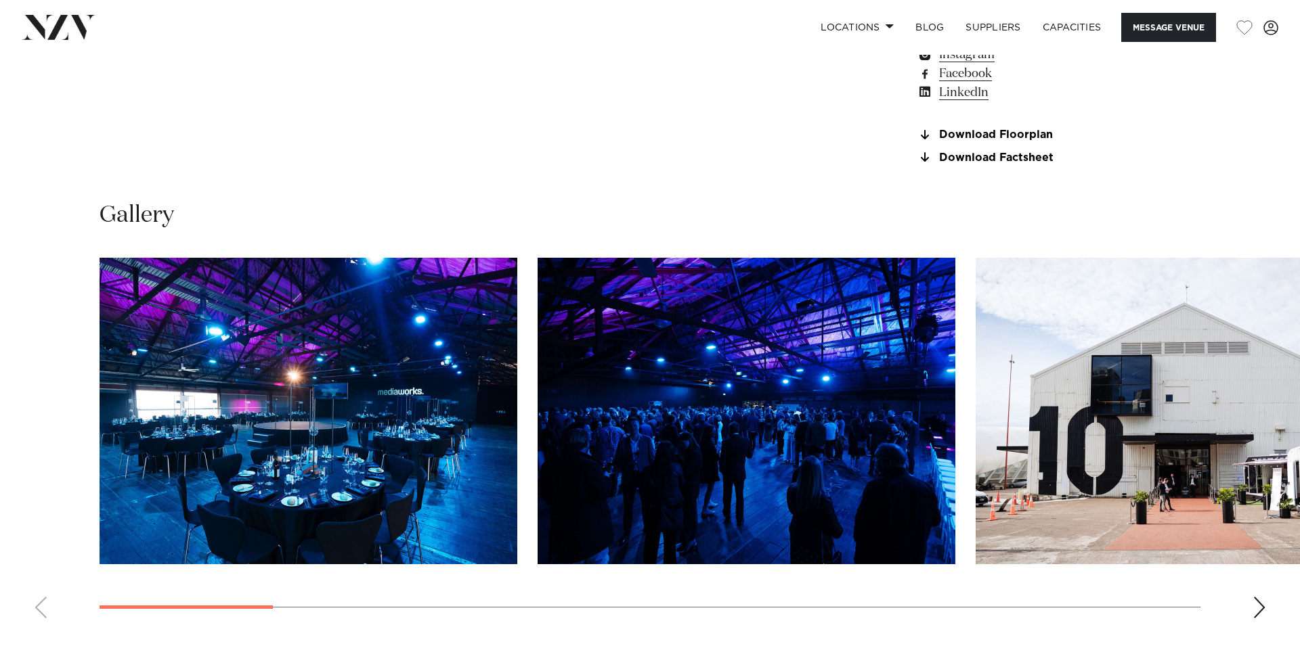
scroll to position [1317, 0]
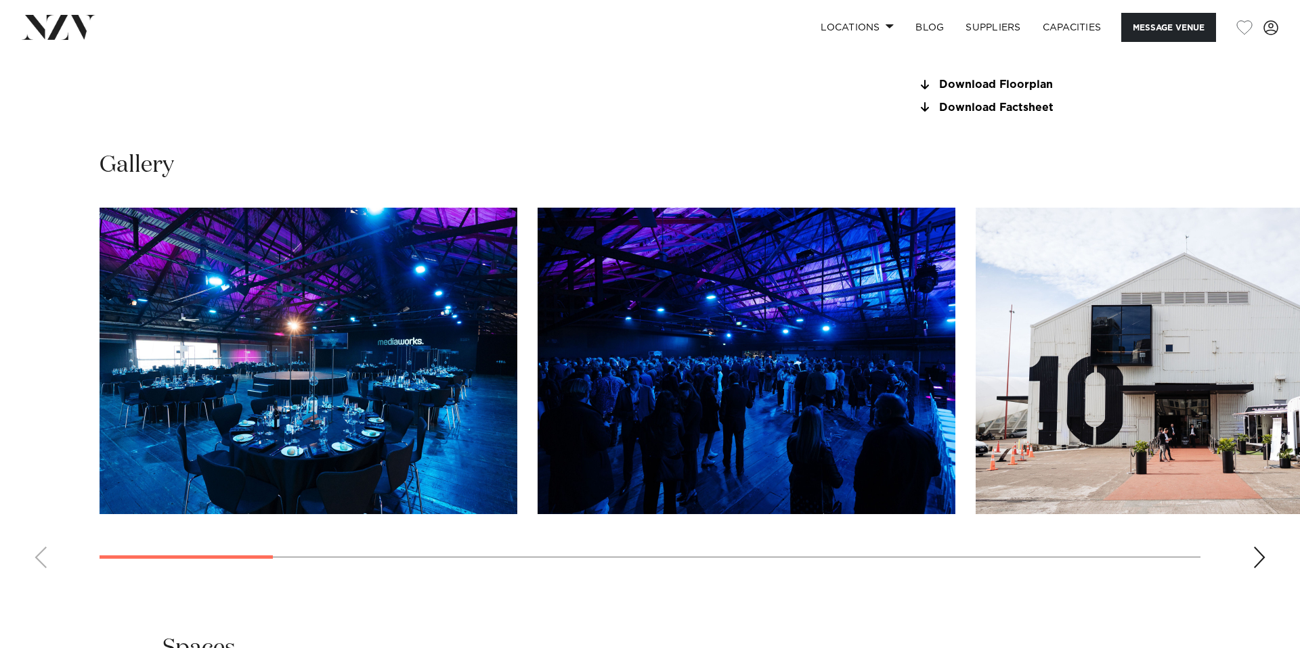
click at [299, 456] on img "1 / 16" at bounding box center [309, 361] width 418 height 307
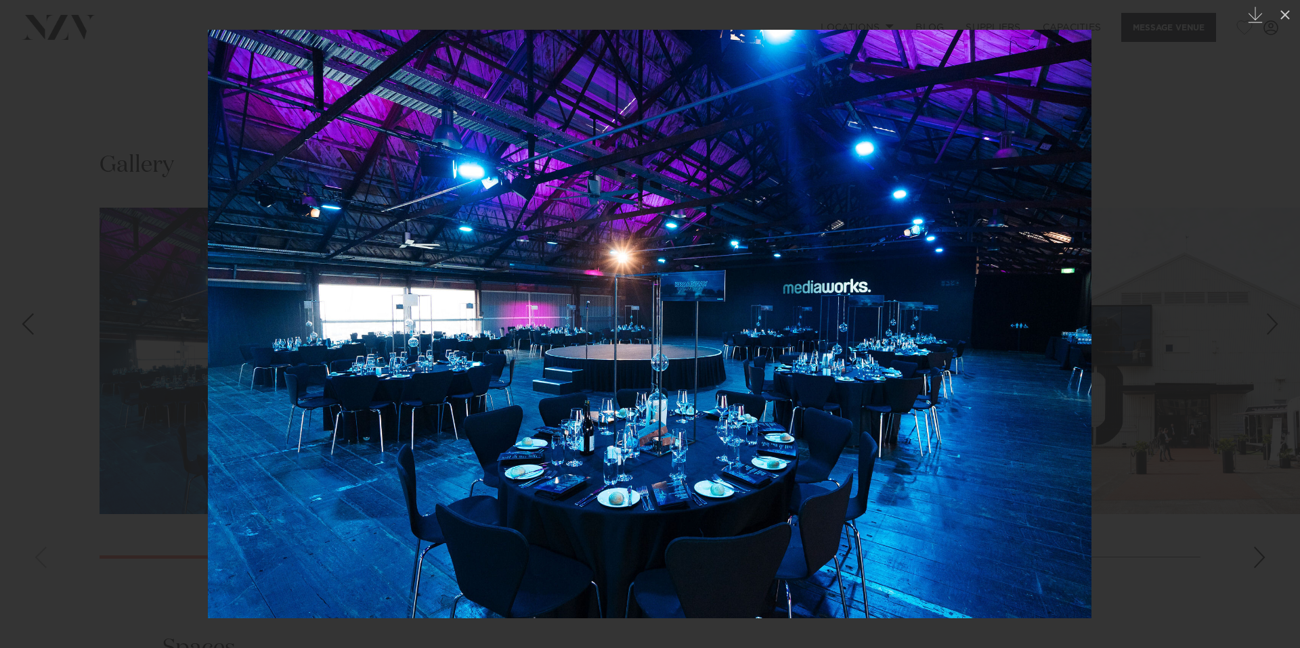
click at [1267, 328] on div "Next slide" at bounding box center [1272, 324] width 18 height 26
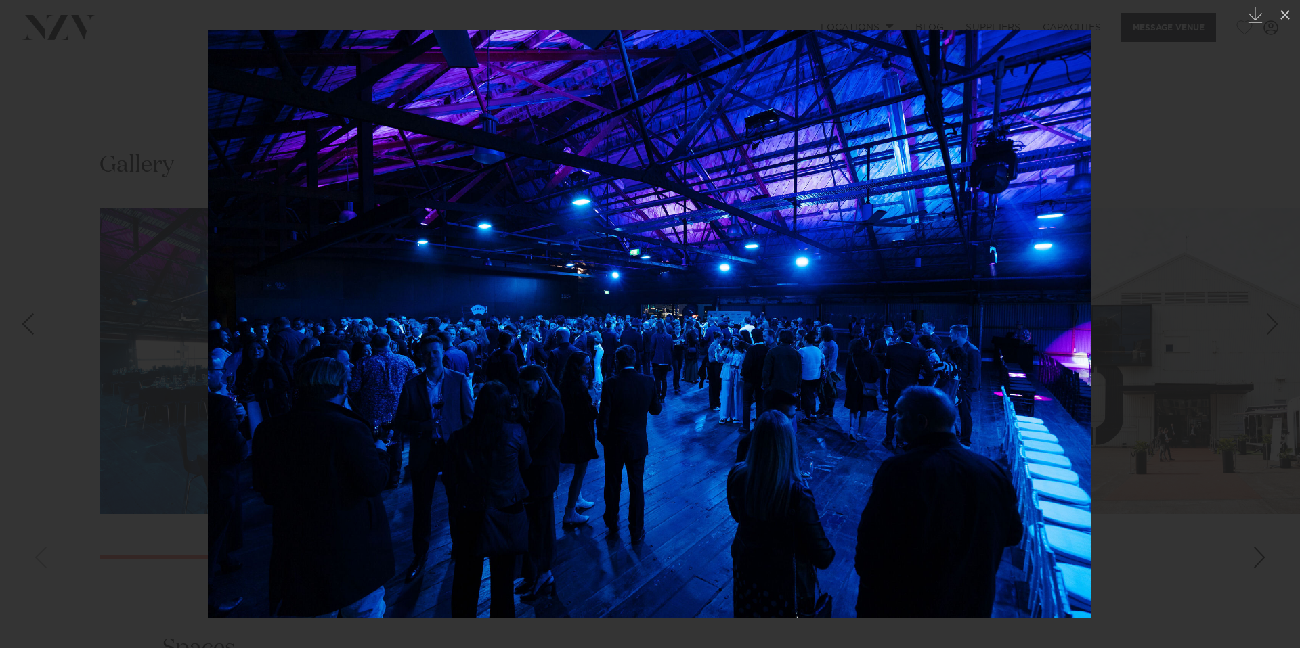
click at [1267, 328] on div "Next slide" at bounding box center [1272, 324] width 18 height 26
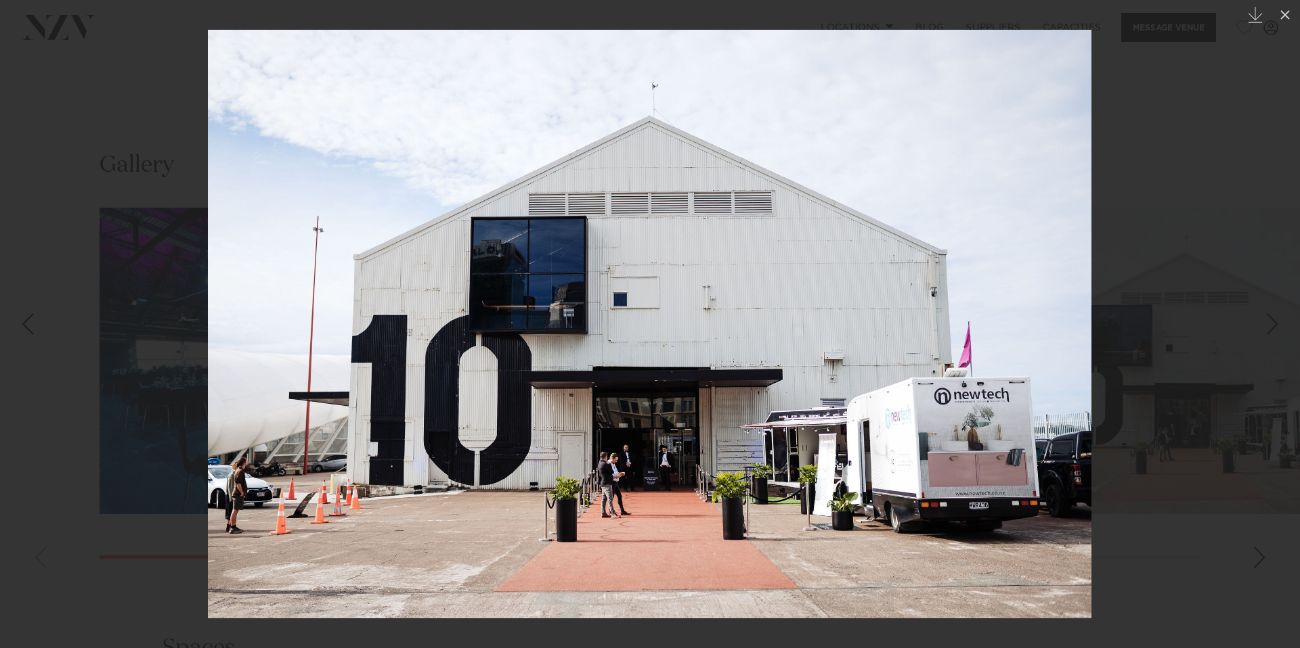
click at [1267, 328] on div "Next slide" at bounding box center [1272, 324] width 18 height 26
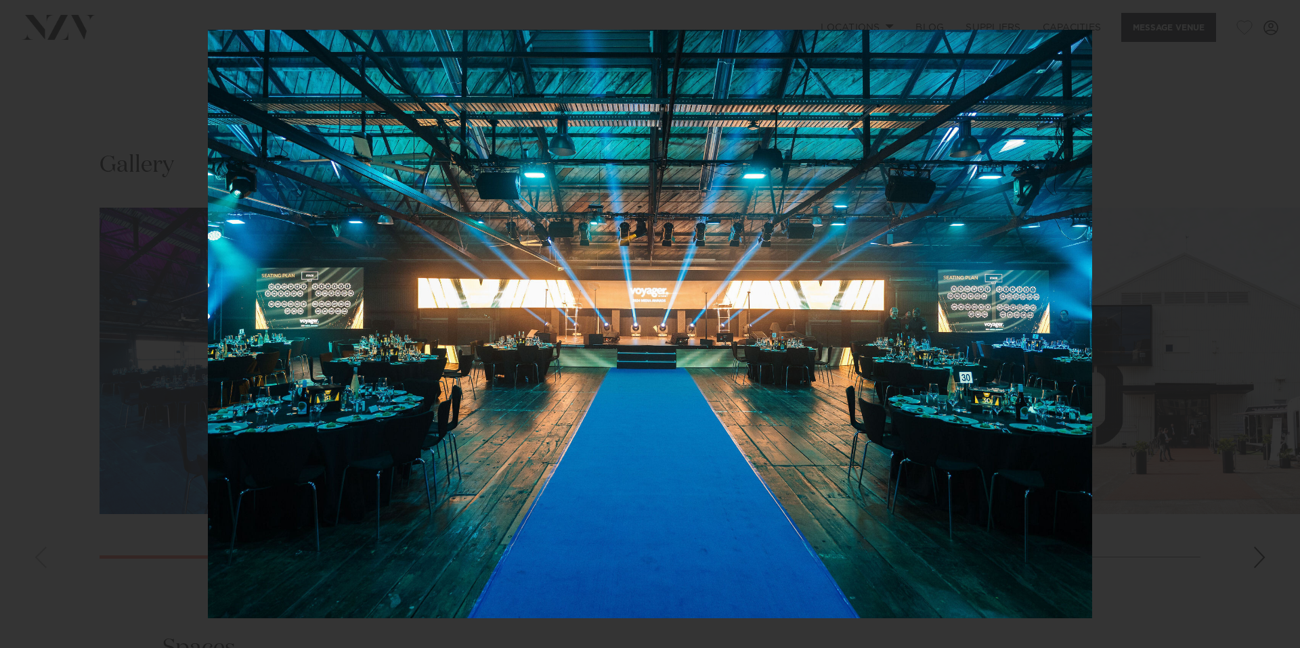
click at [1267, 328] on div "4 / 16 Created with Sketch." at bounding box center [650, 324] width 1300 height 648
click at [1267, 328] on div "Next slide" at bounding box center [1272, 324] width 18 height 26
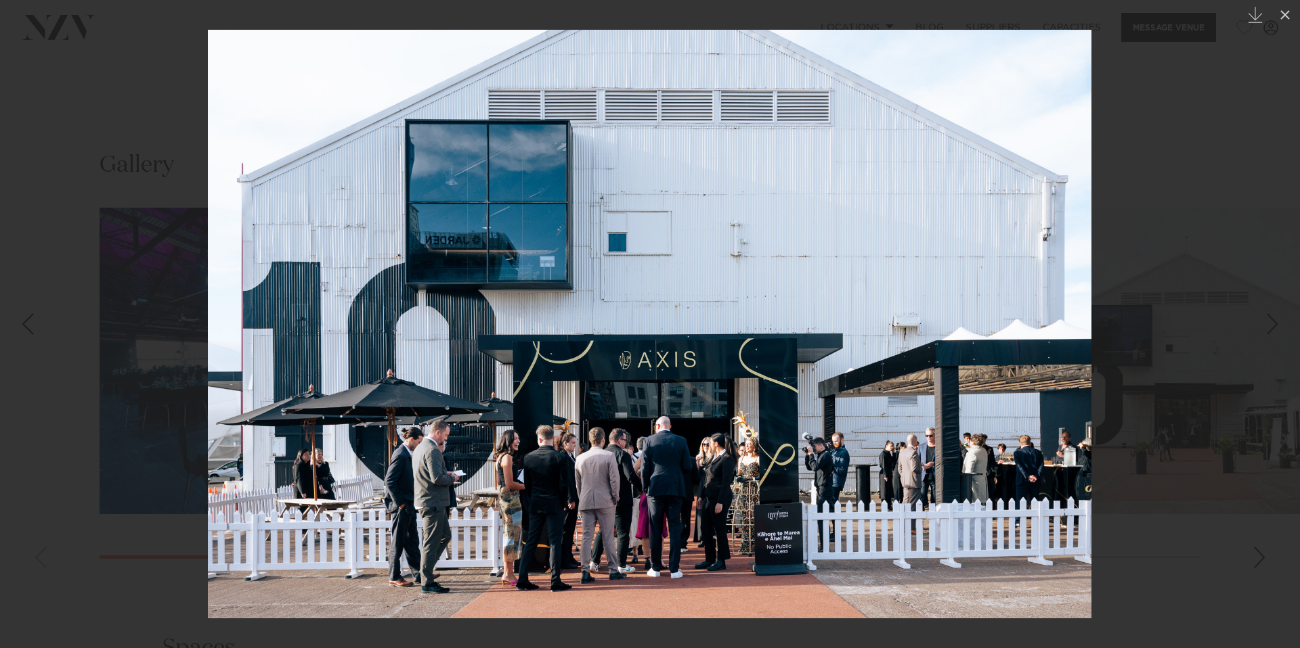
click at [1268, 328] on div "Next slide" at bounding box center [1272, 324] width 18 height 26
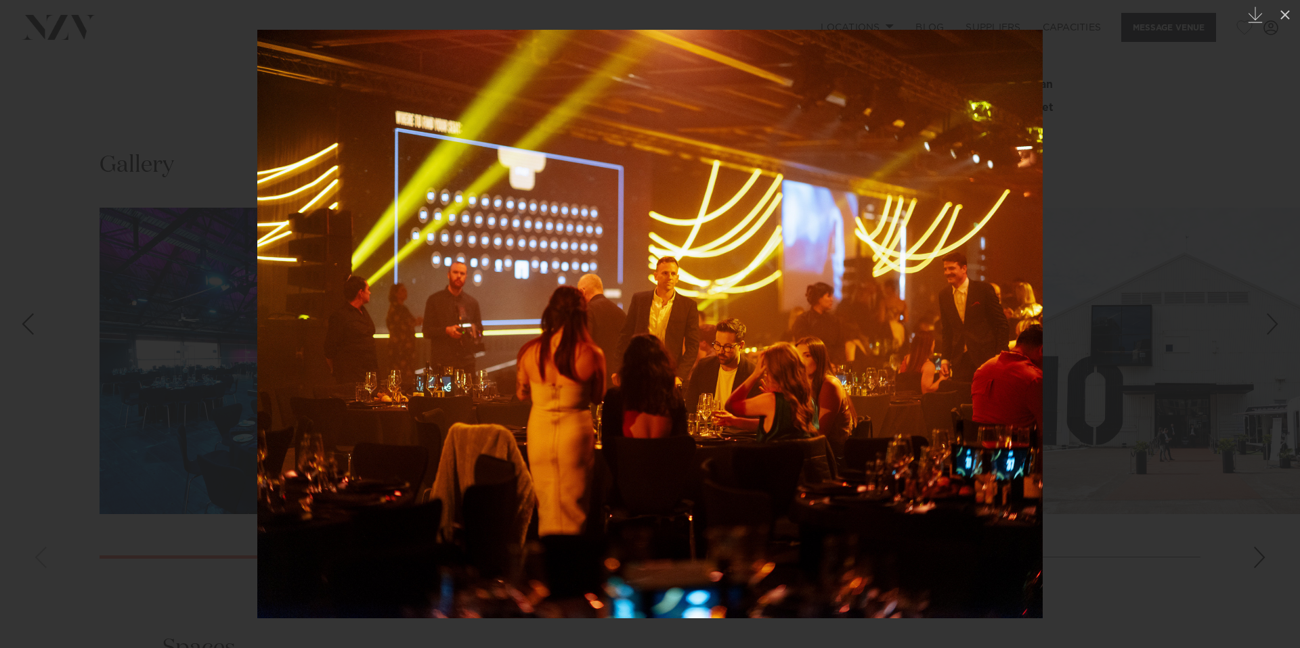
click at [1268, 328] on div "Next slide" at bounding box center [1272, 324] width 18 height 26
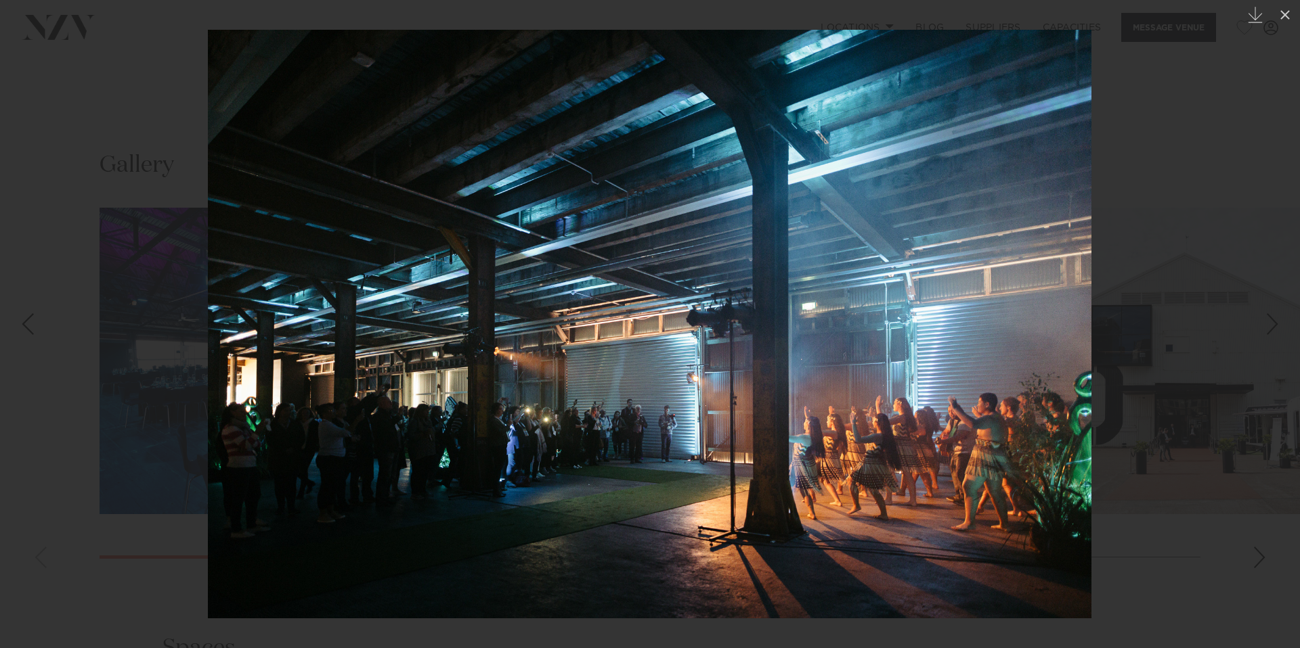
click at [1268, 328] on div "Next slide" at bounding box center [1272, 324] width 18 height 26
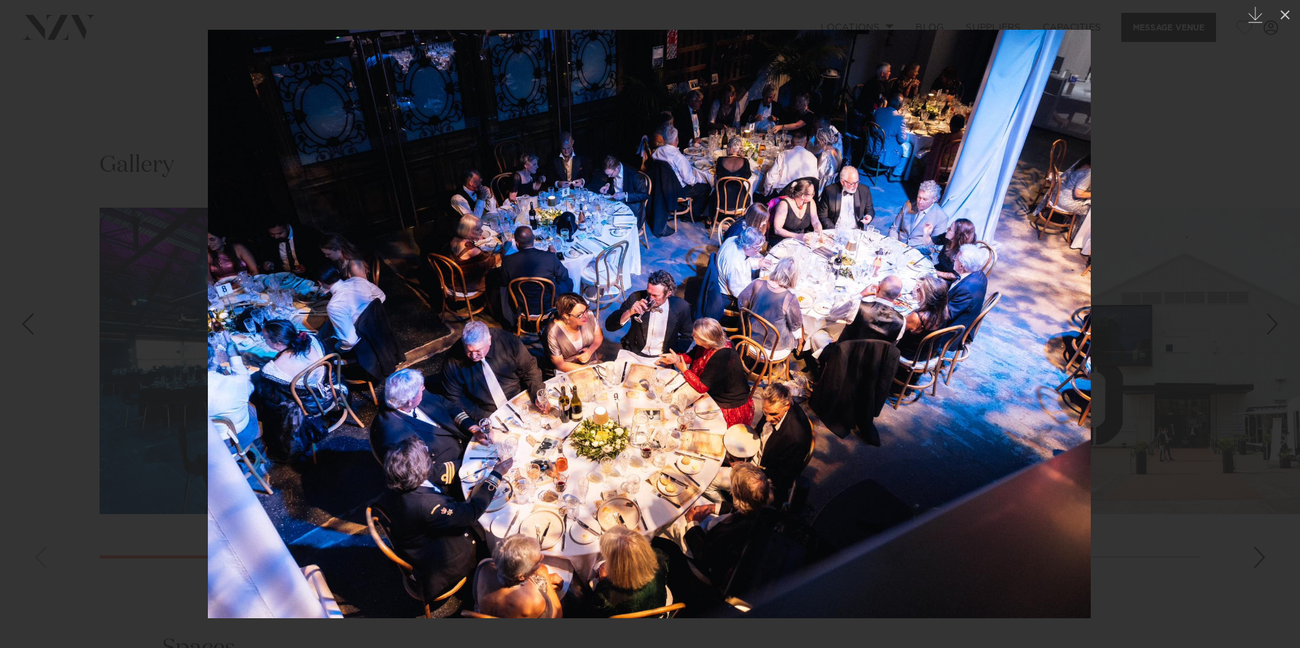
click at [1268, 328] on div "Next slide" at bounding box center [1272, 324] width 18 height 26
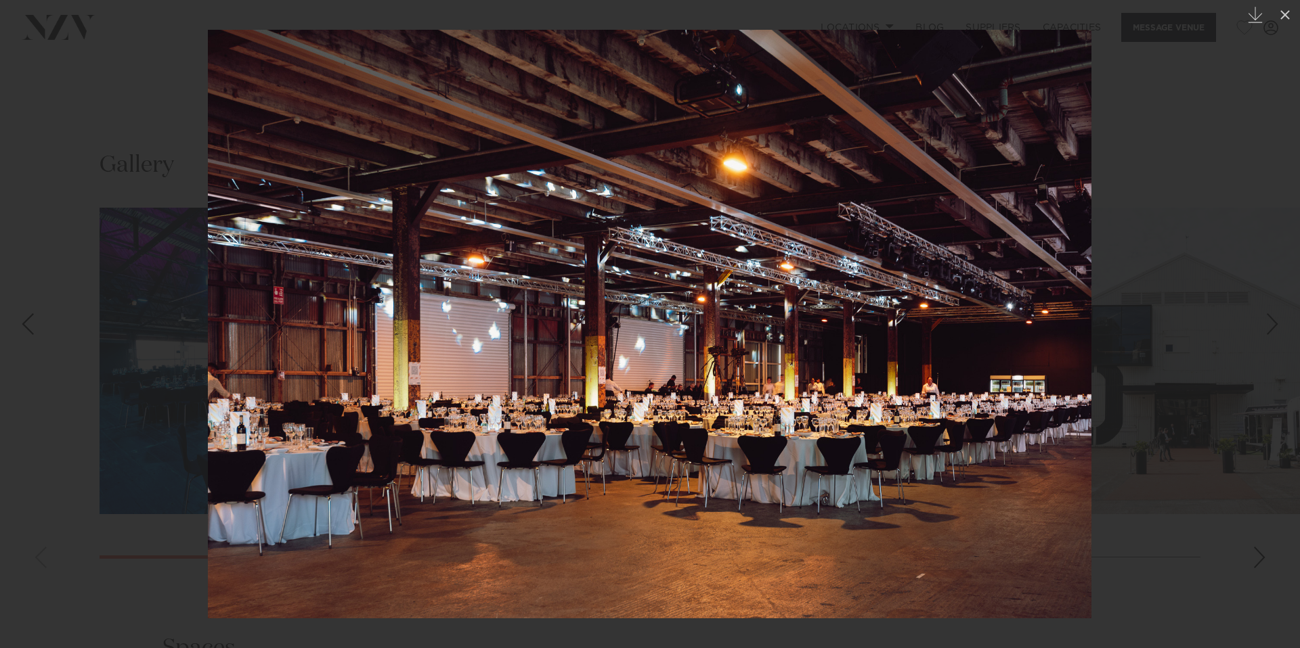
click at [1268, 328] on div "Next slide" at bounding box center [1272, 324] width 18 height 26
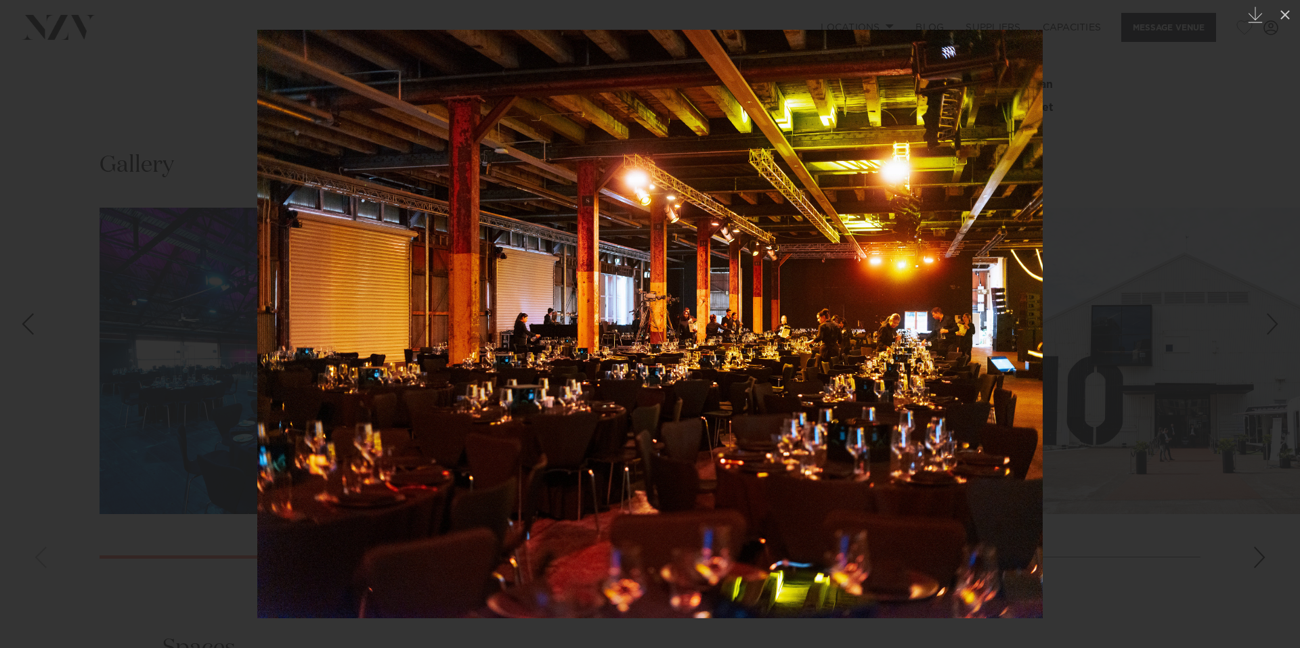
click at [1268, 328] on div "Next slide" at bounding box center [1272, 324] width 18 height 26
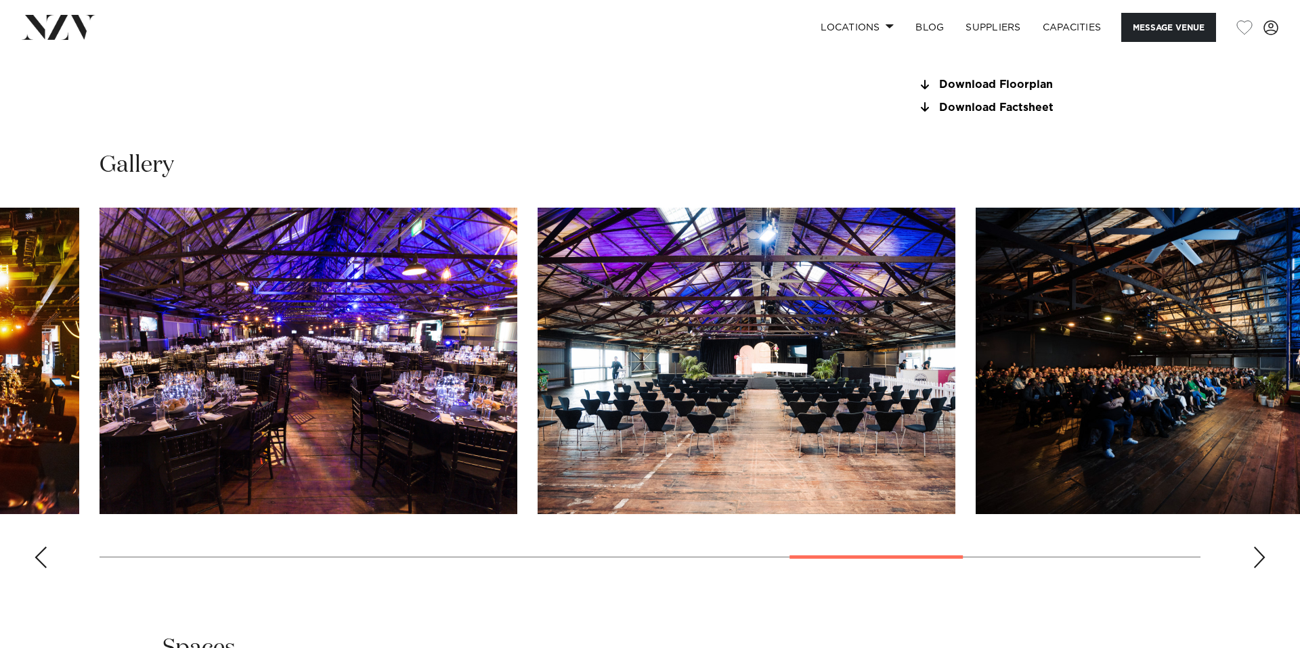
scroll to position [1317, 0]
